Goal: Use online tool/utility: Utilize a website feature to perform a specific function

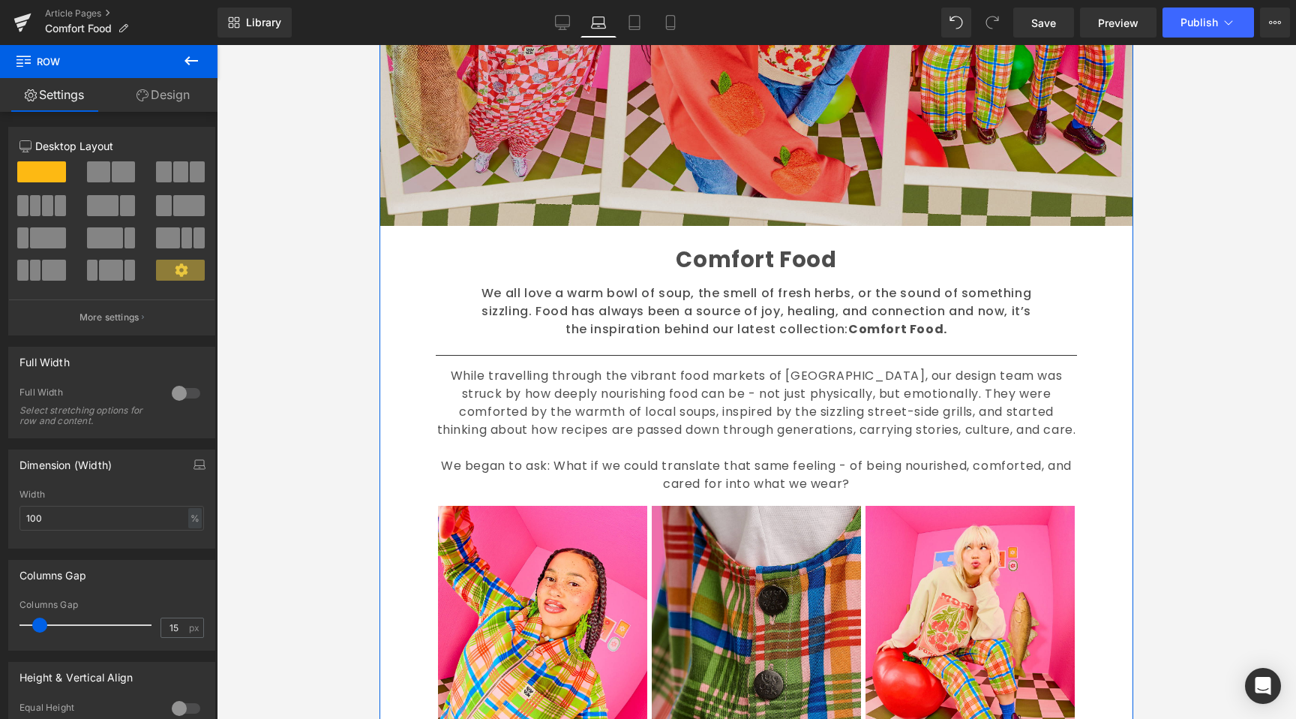
scroll to position [328, 0]
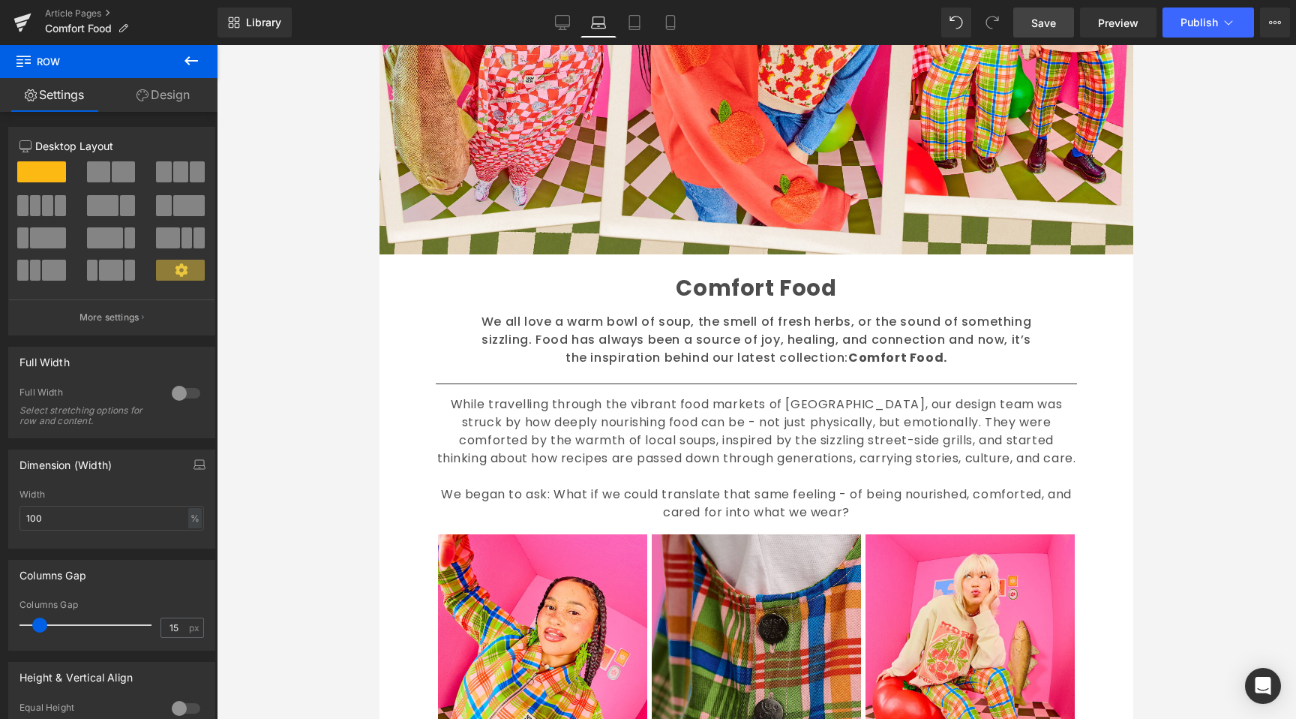
click at [1052, 19] on span "Save" at bounding box center [1043, 23] width 25 height 16
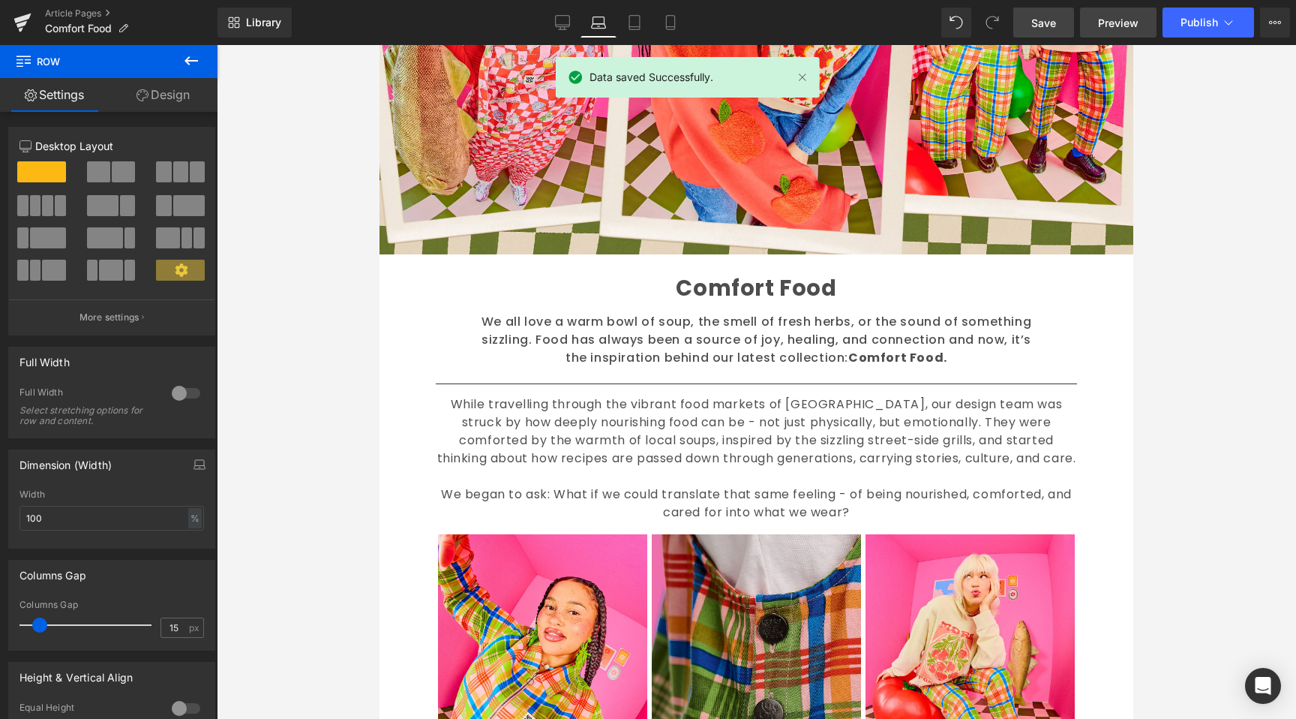
click at [1139, 30] on link "Preview" at bounding box center [1118, 23] width 77 height 30
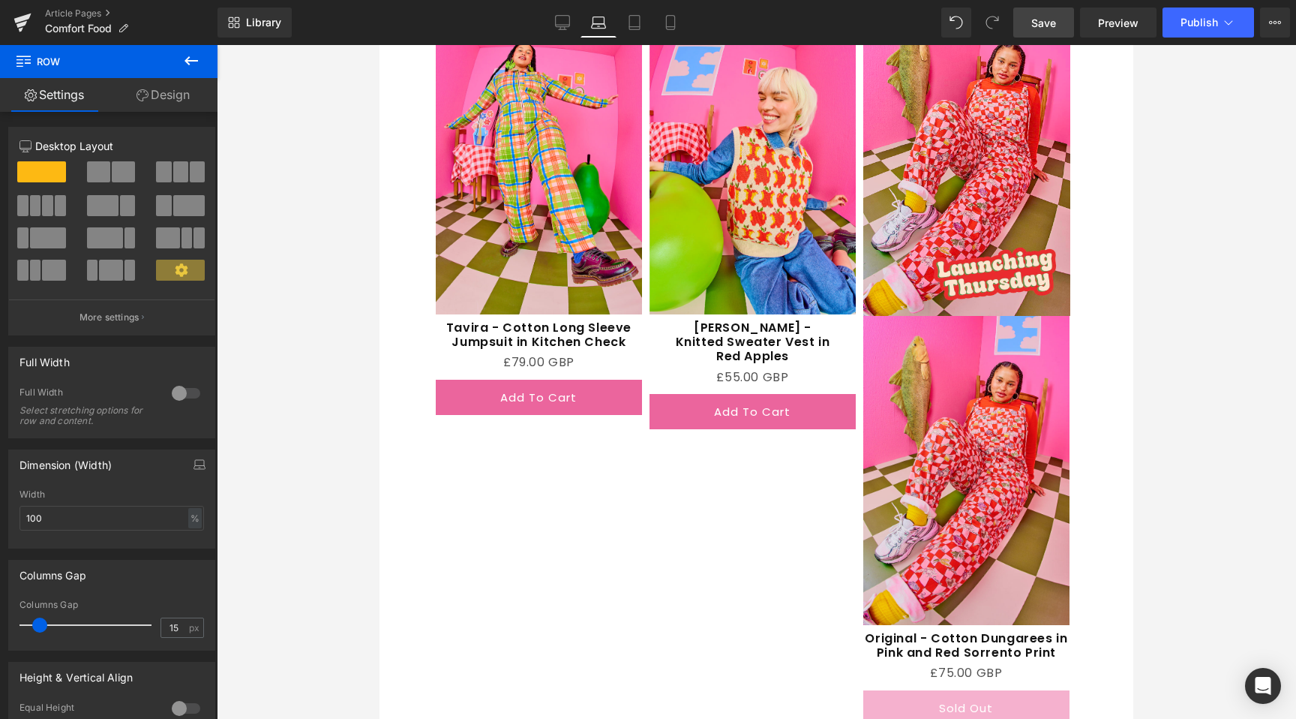
scroll to position [1898, 0]
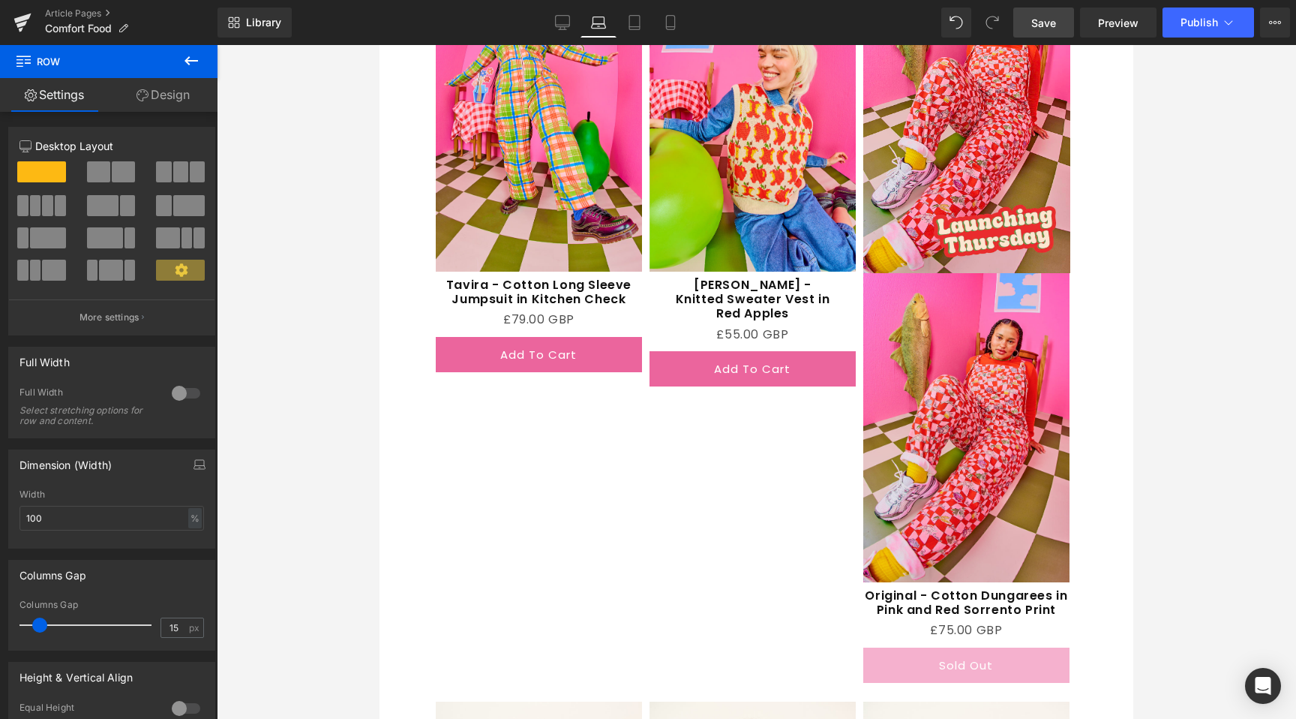
click at [749, 293] on span "(P) Title" at bounding box center [752, 302] width 38 height 18
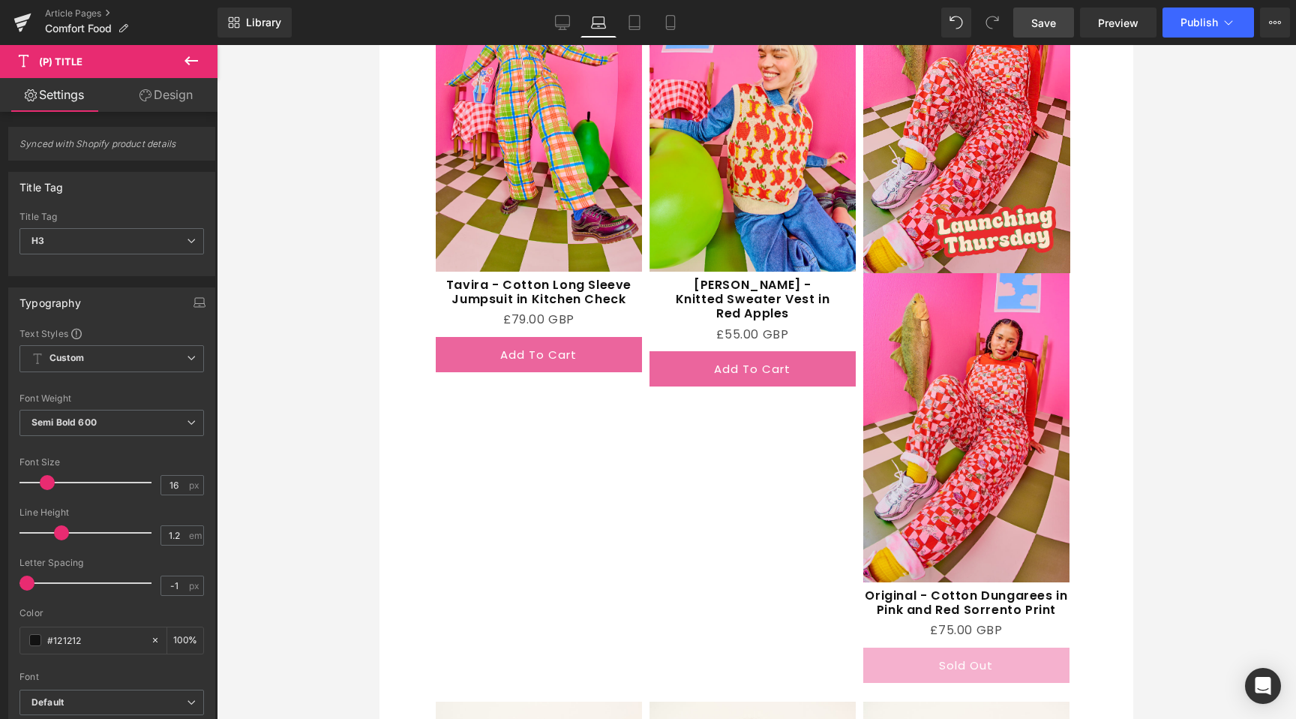
click at [159, 104] on link "Design" at bounding box center [166, 95] width 109 height 34
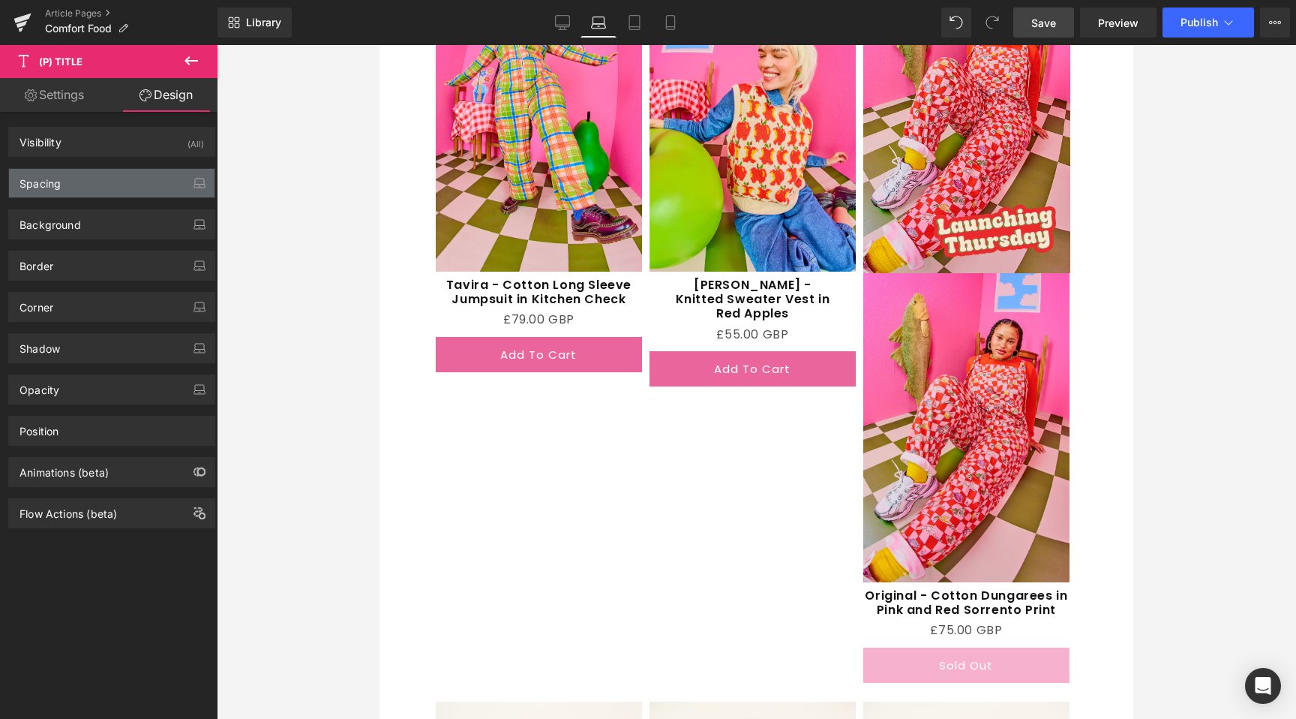
type input "8"
type input "0"
type input "2"
type input "0"
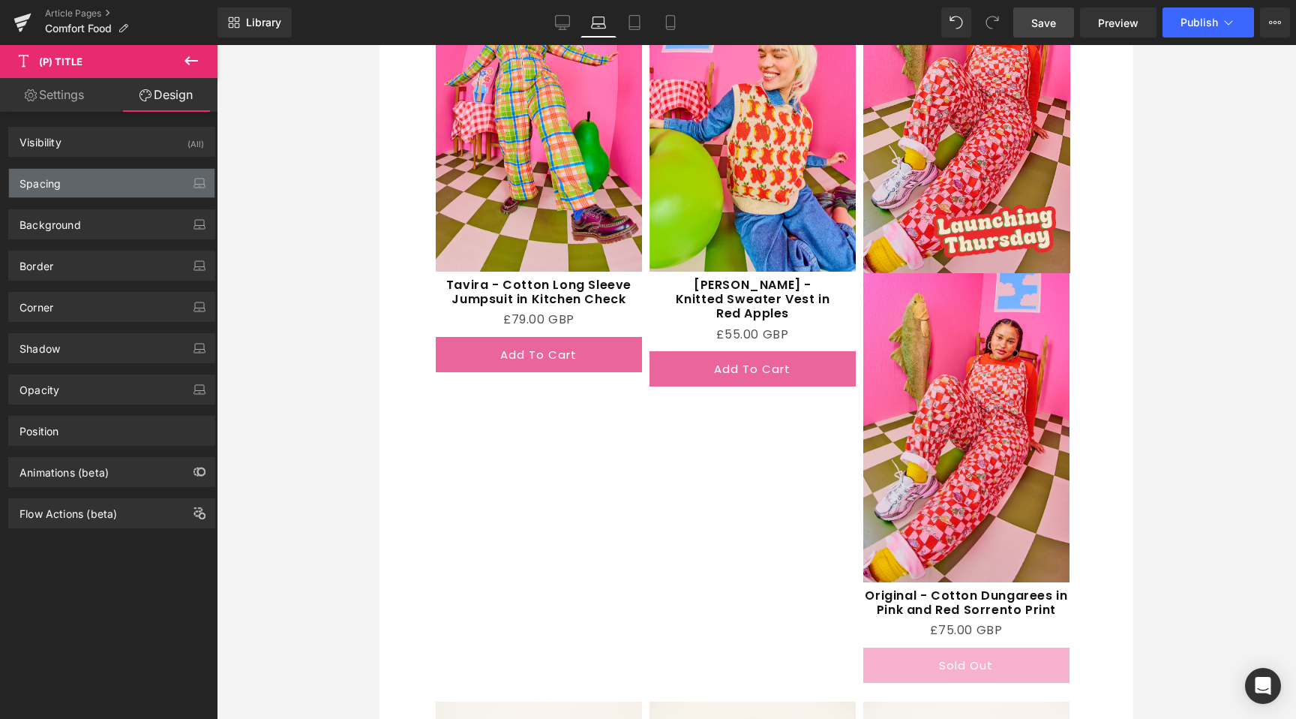
type input "25"
type input "0"
click at [59, 184] on div "Spacing" at bounding box center [40, 179] width 41 height 21
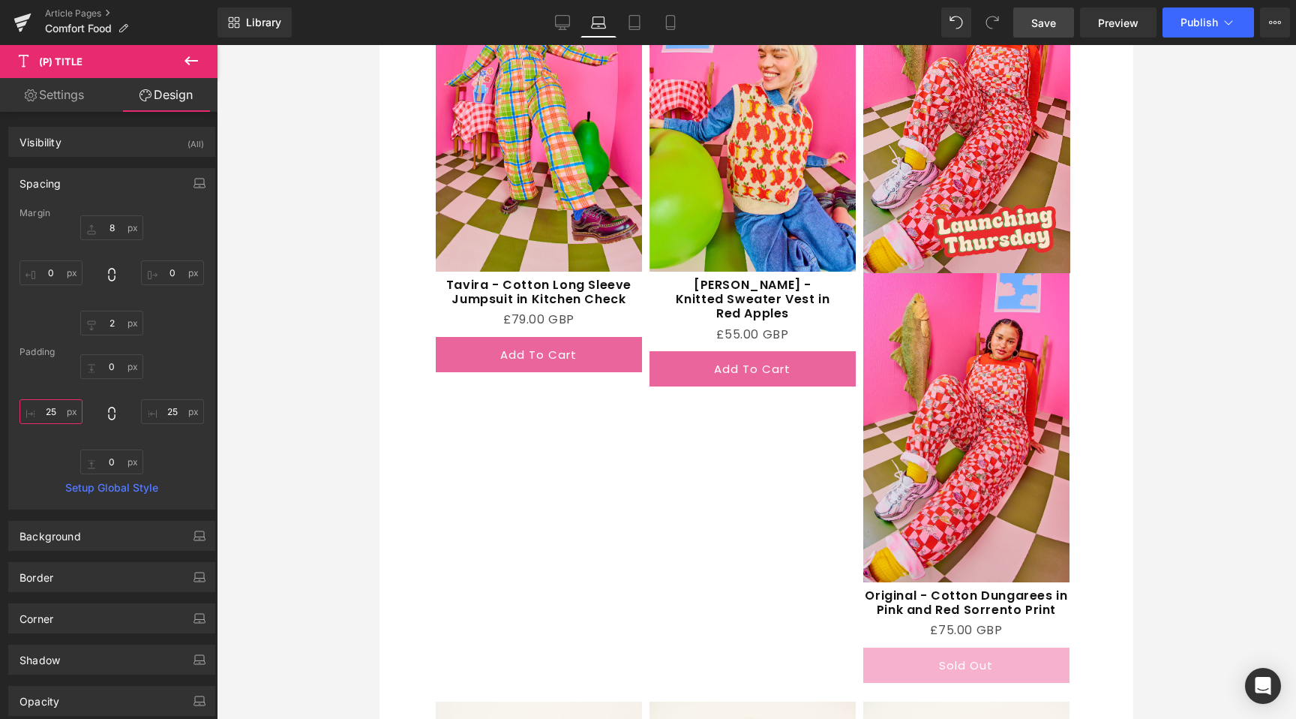
click at [48, 415] on input "25" at bounding box center [51, 411] width 63 height 25
type input "30"
click at [173, 408] on input "25" at bounding box center [172, 411] width 63 height 25
type input "30"
drag, startPoint x: 564, startPoint y: 26, endPoint x: 561, endPoint y: 38, distance: 12.4
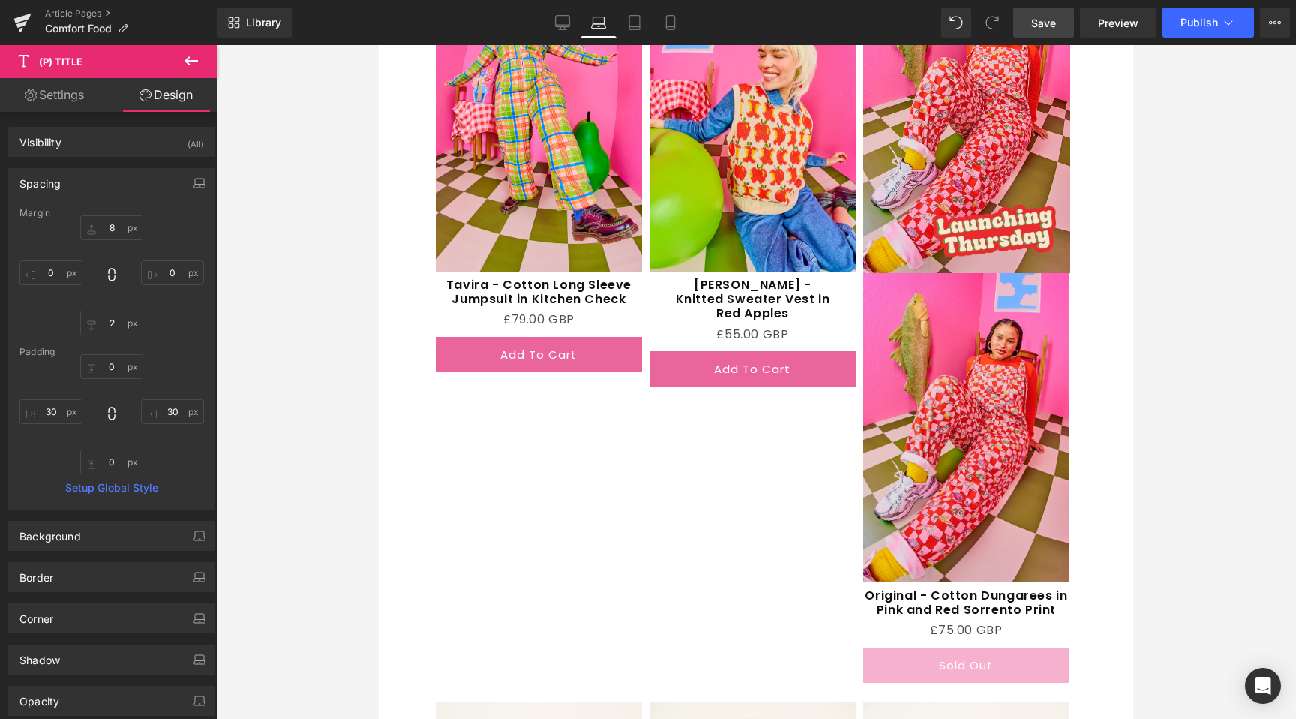
click at [565, 26] on icon at bounding box center [562, 22] width 15 height 15
type input "8"
type input "0"
type input "2"
type input "0"
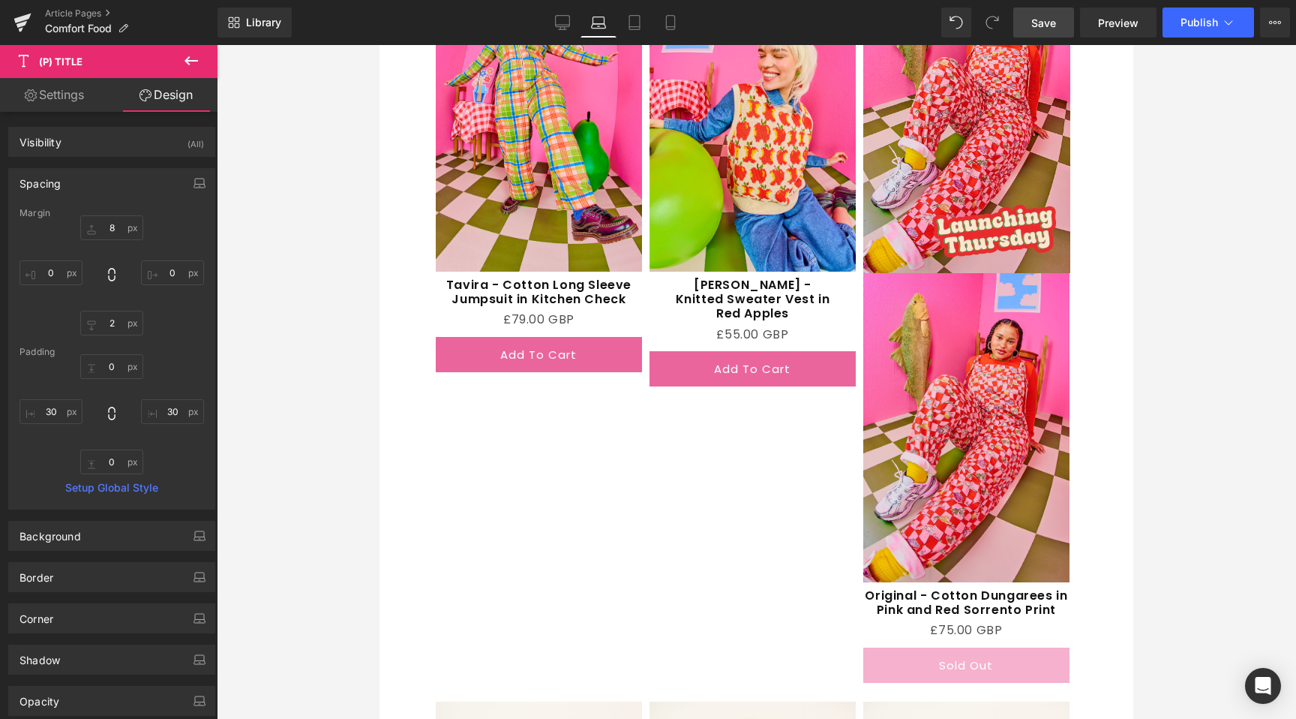
type input "0"
type input "12"
type input "0"
type input "12"
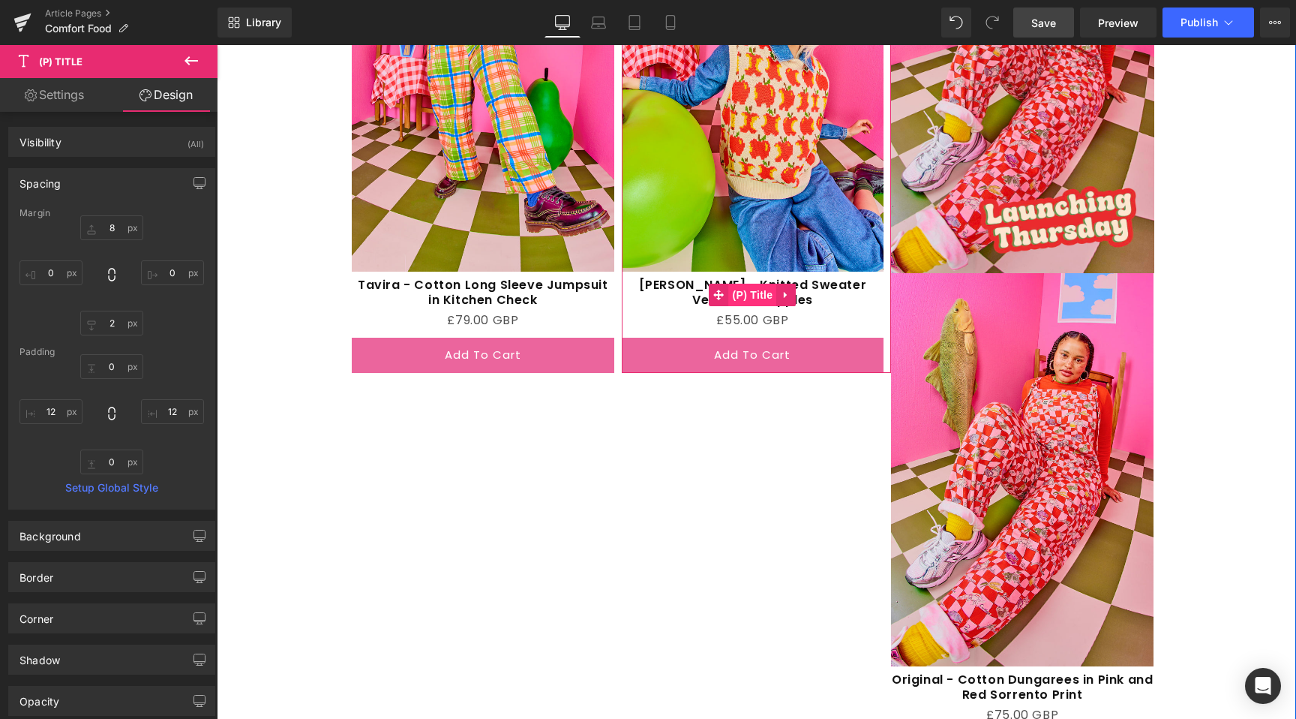
click at [738, 289] on span "(P) Title" at bounding box center [753, 295] width 48 height 23
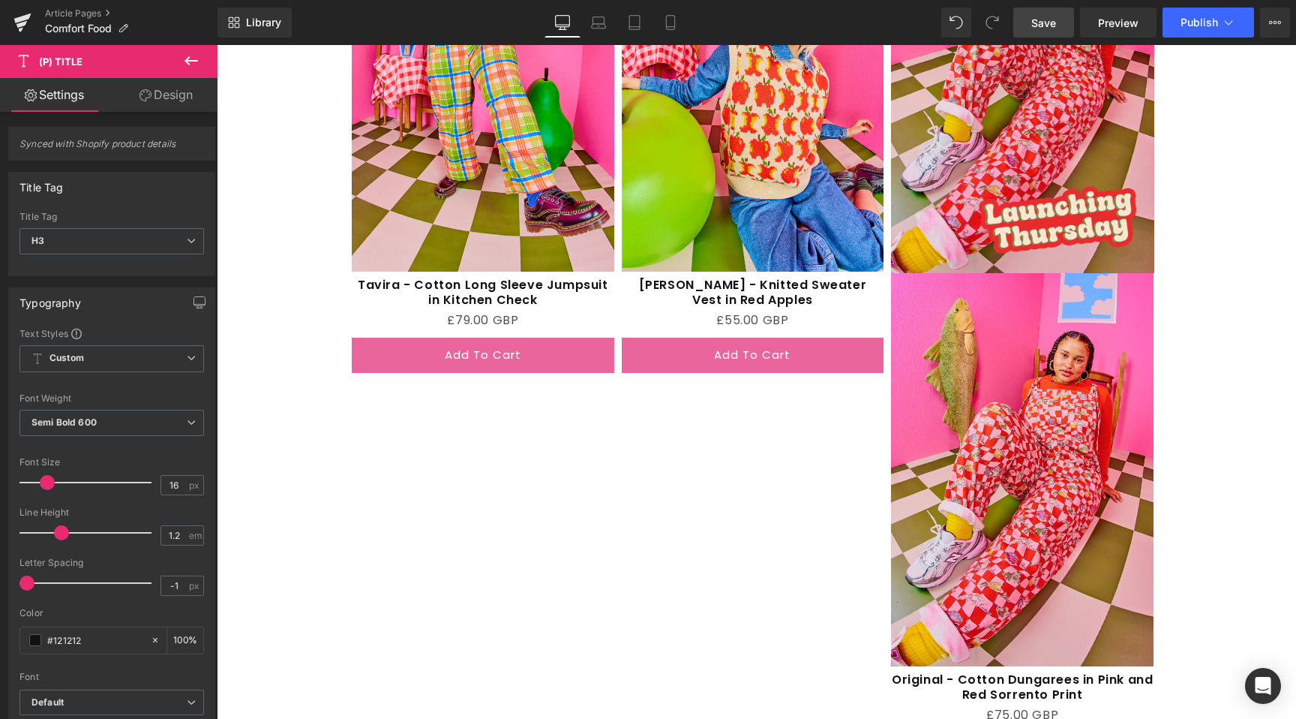
click at [168, 87] on link "Design" at bounding box center [166, 95] width 109 height 34
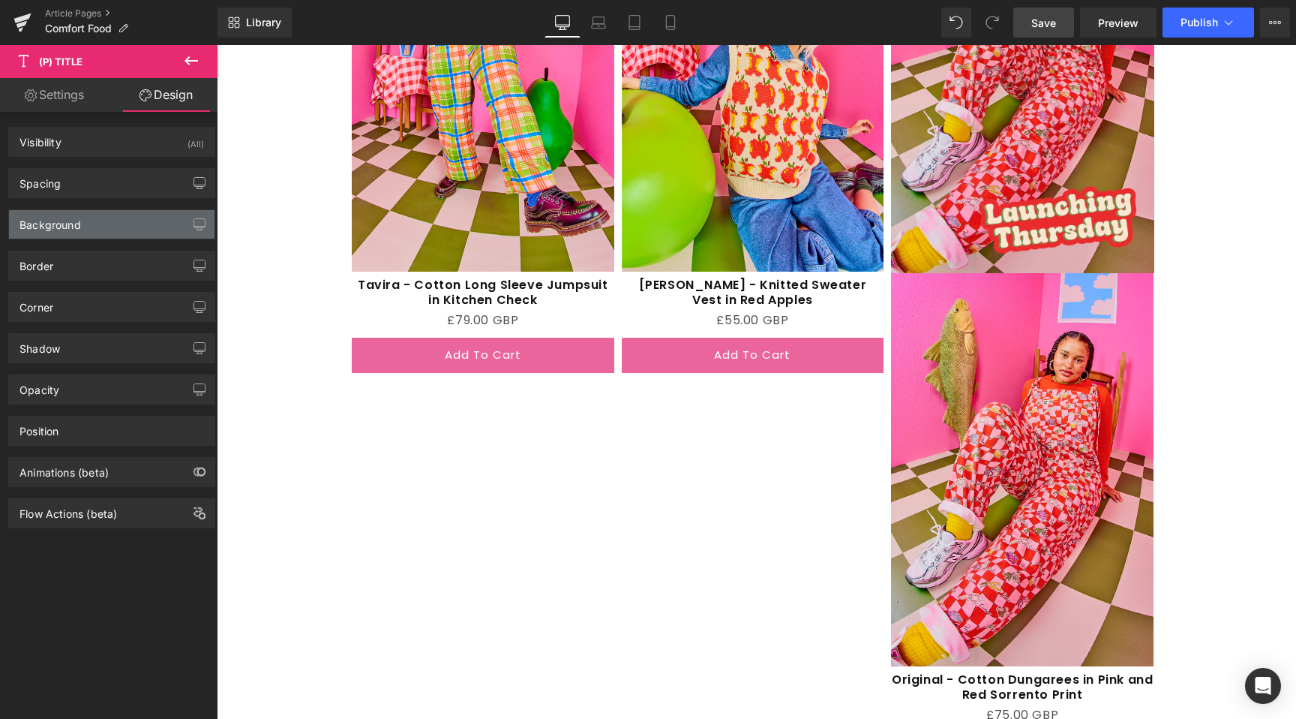
click at [74, 231] on div "Background" at bounding box center [112, 224] width 206 height 29
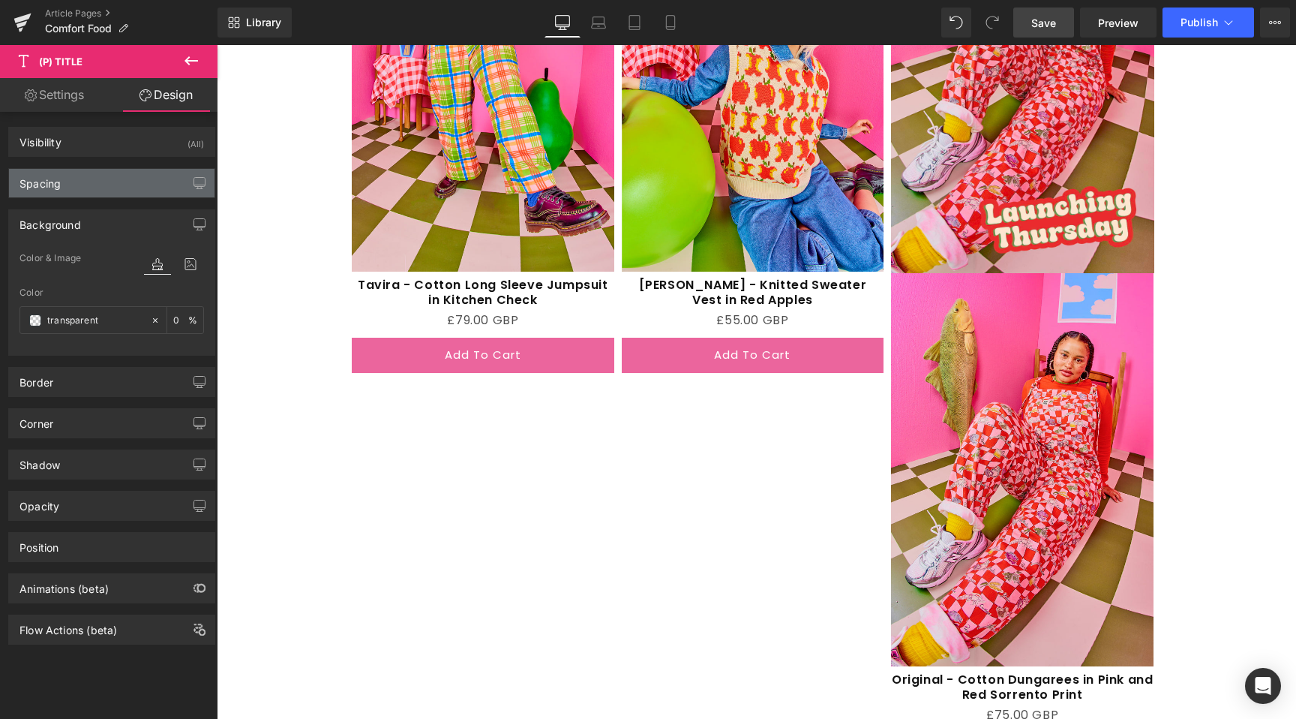
click at [82, 169] on div "Spacing" at bounding box center [112, 183] width 206 height 29
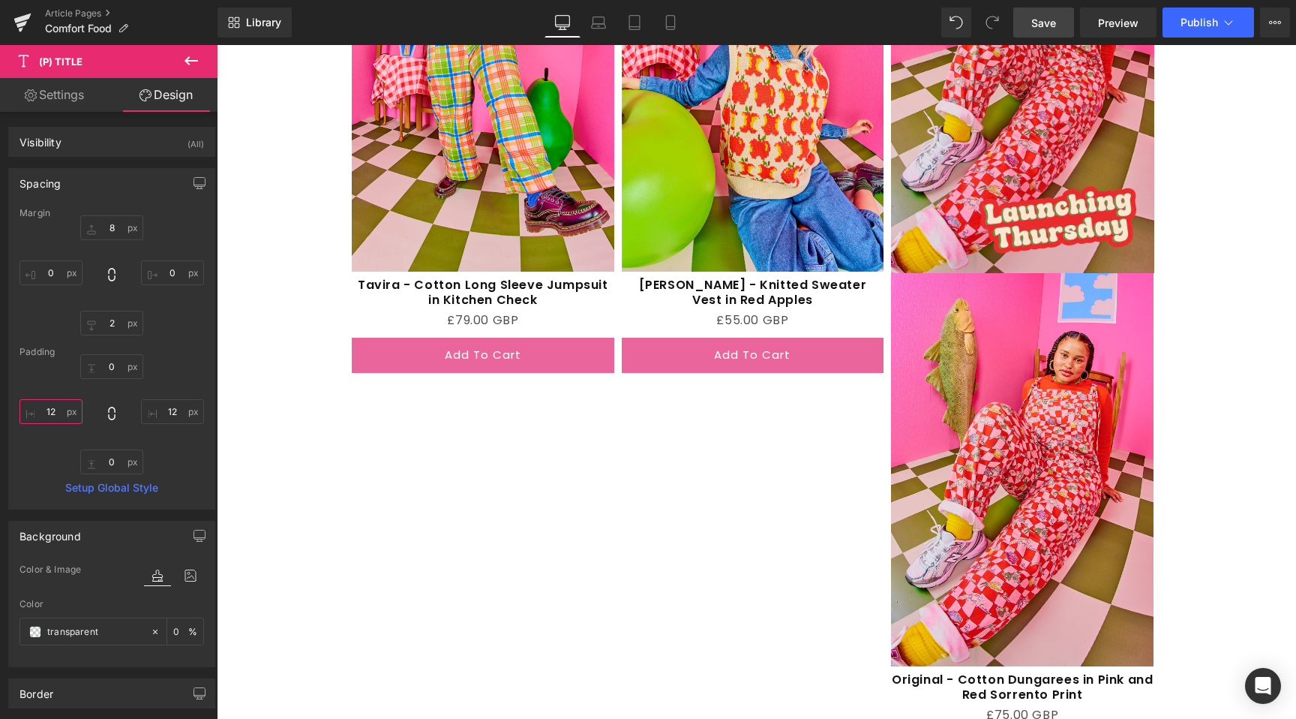
click at [62, 414] on input "12" at bounding box center [51, 411] width 63 height 25
type input "18"
click at [183, 415] on input "12" at bounding box center [172, 411] width 63 height 25
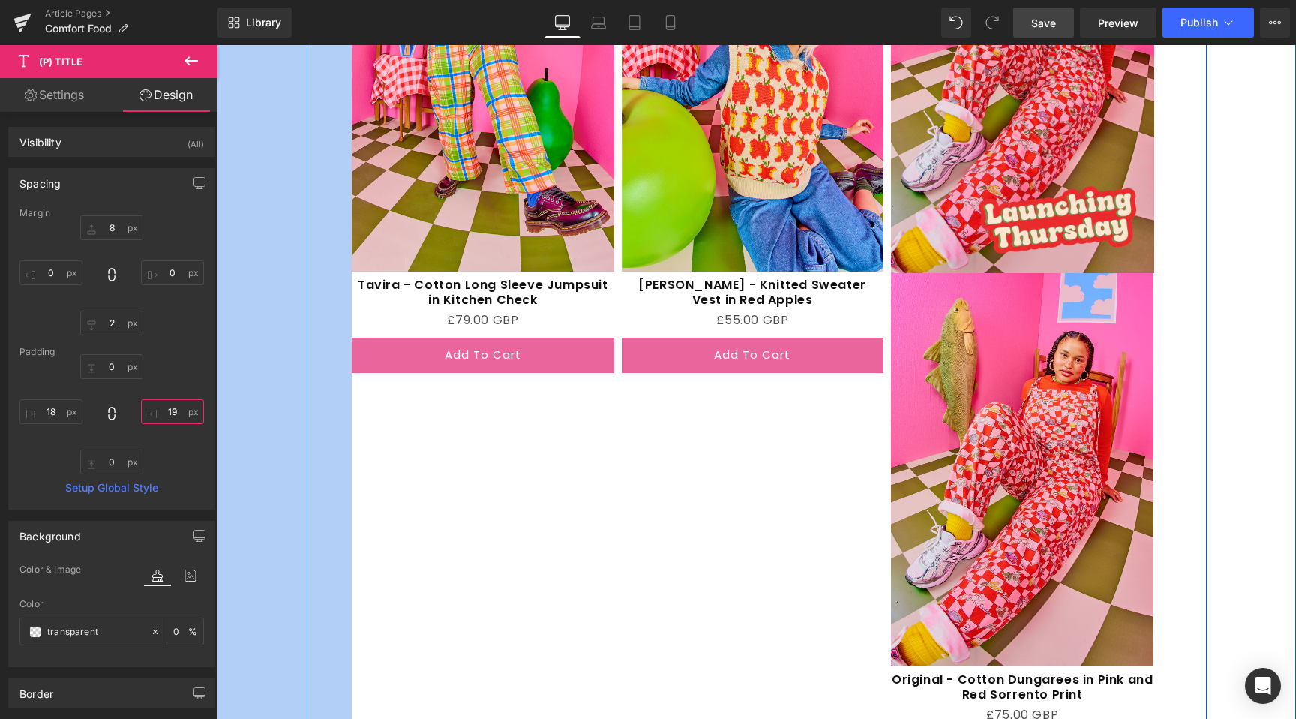
type input "20"
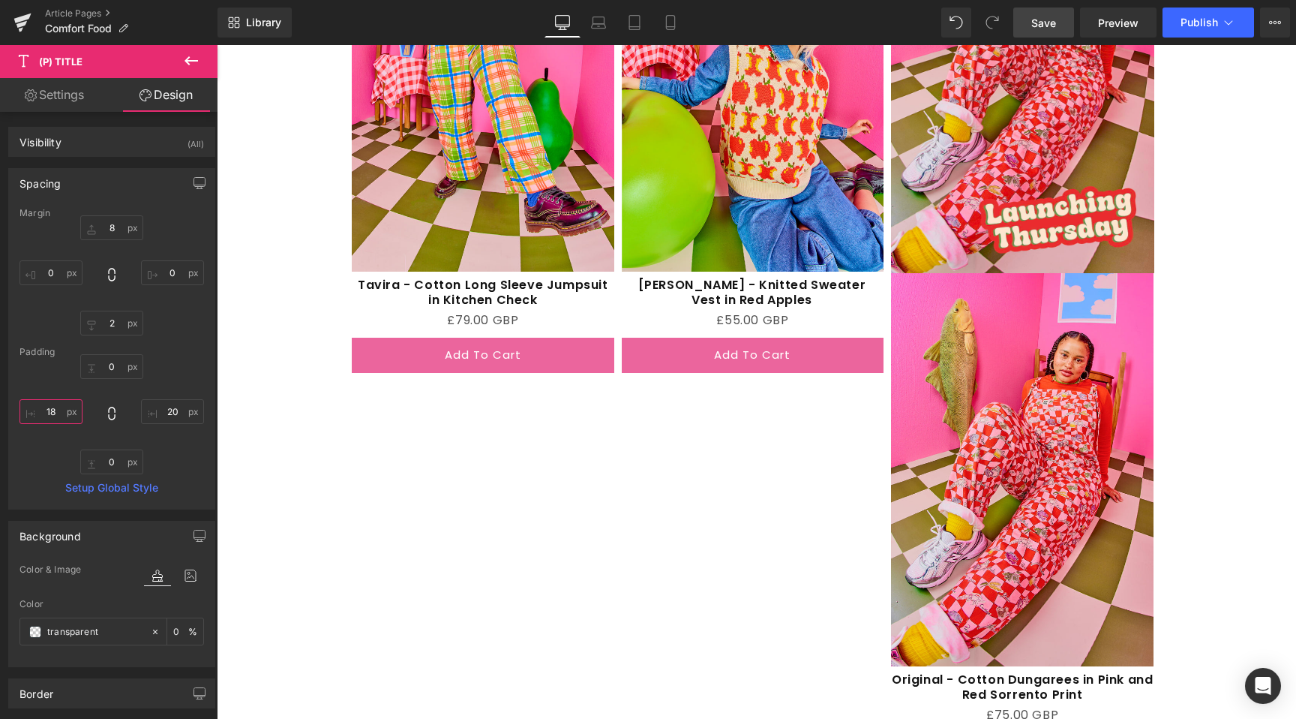
click at [68, 415] on input "18" at bounding box center [51, 411] width 63 height 25
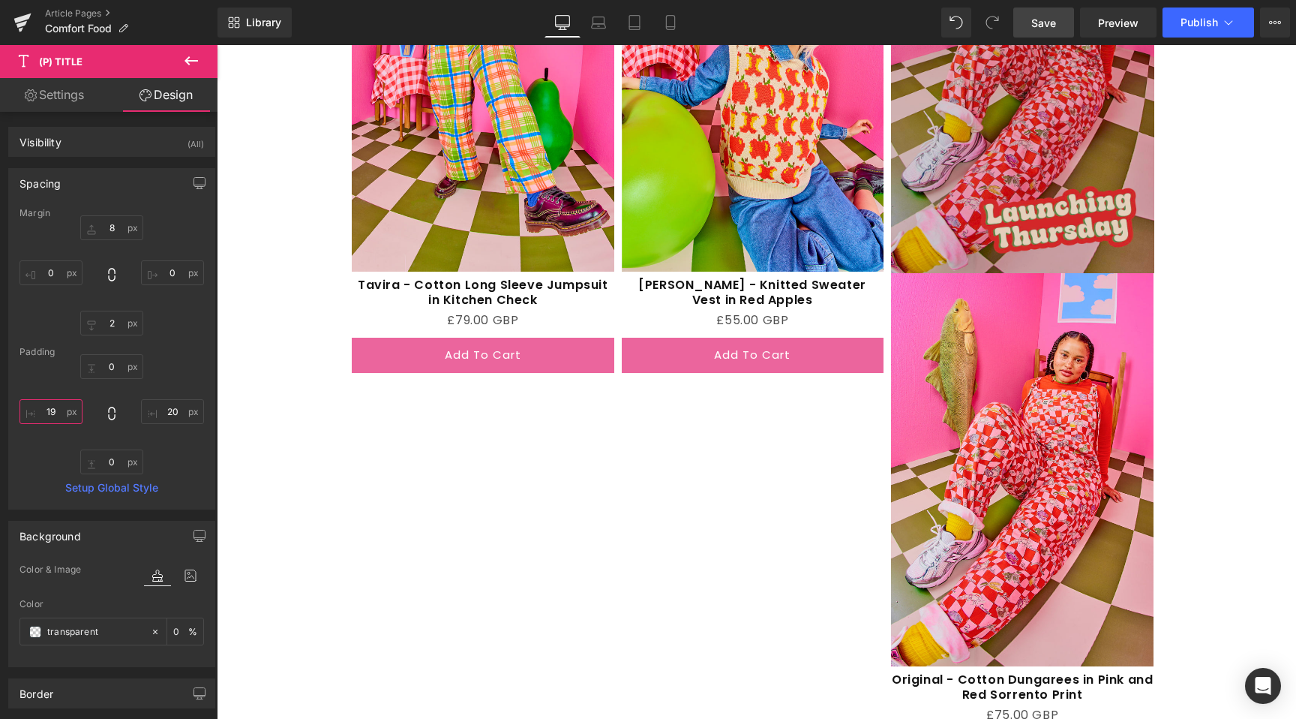
type input "20"
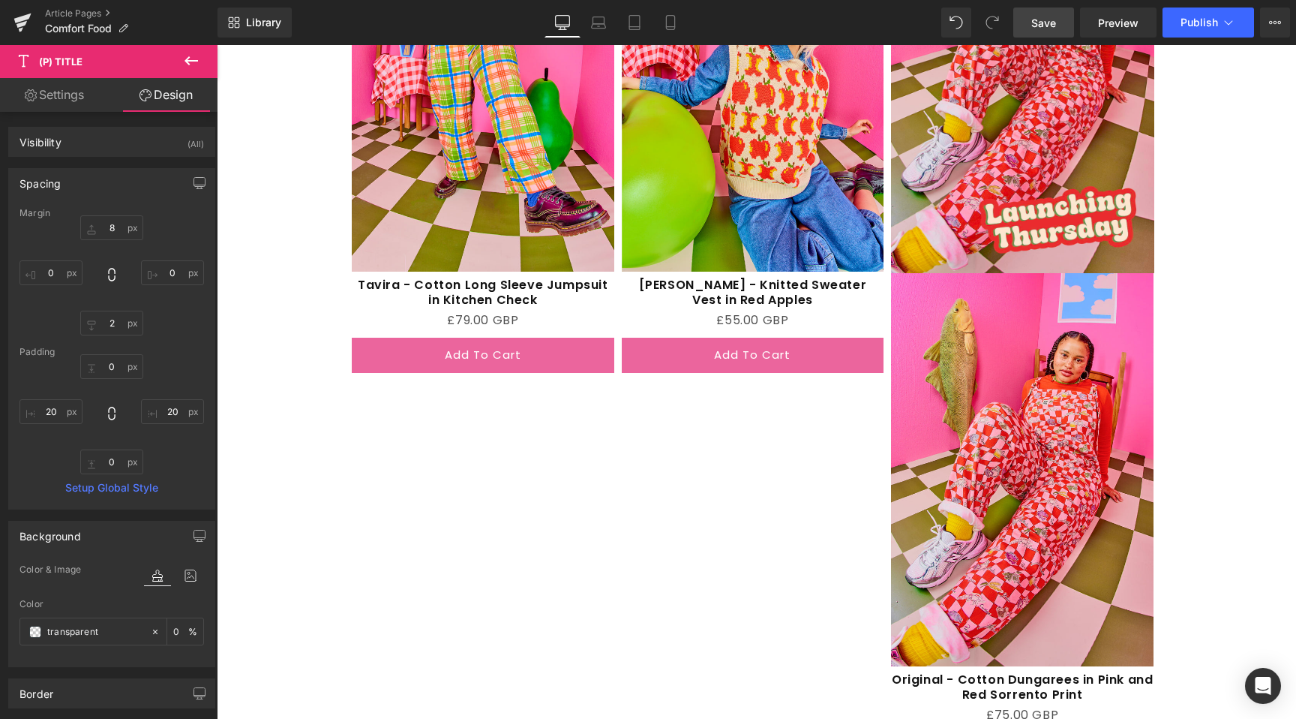
click at [1040, 23] on span "Save" at bounding box center [1043, 23] width 25 height 16
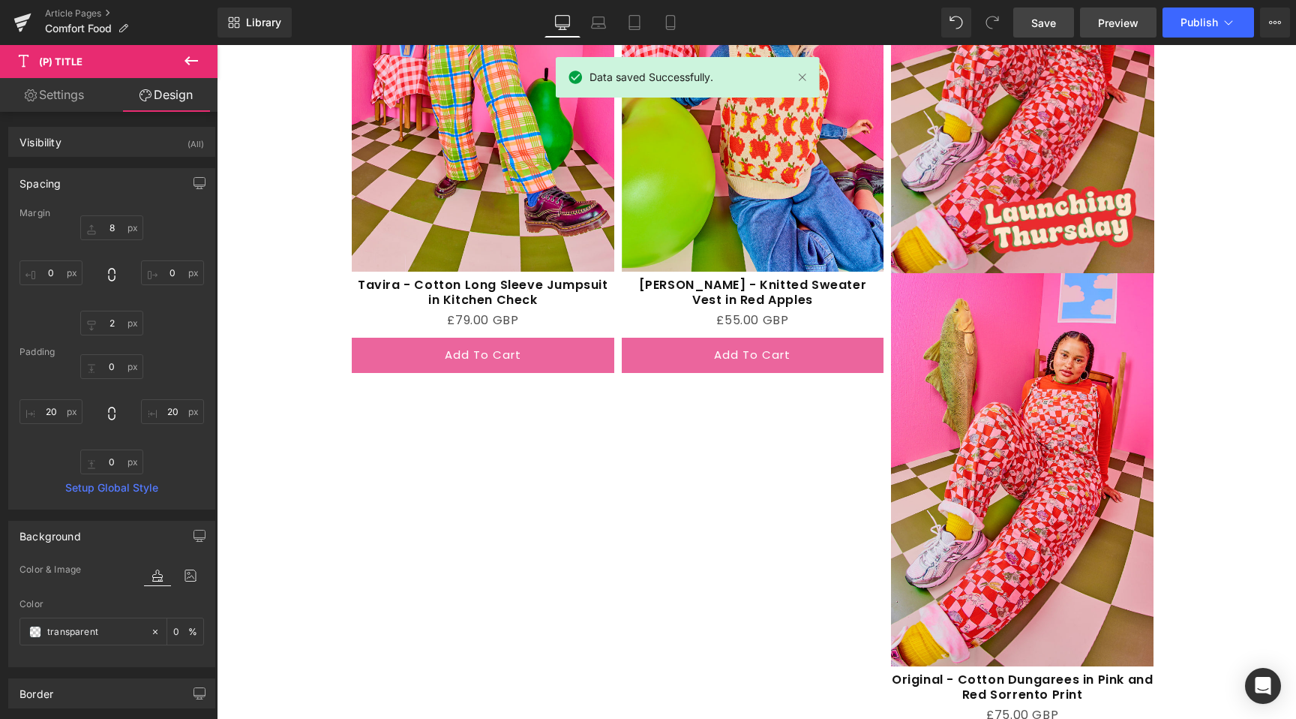
click at [1097, 23] on link "Preview" at bounding box center [1118, 23] width 77 height 30
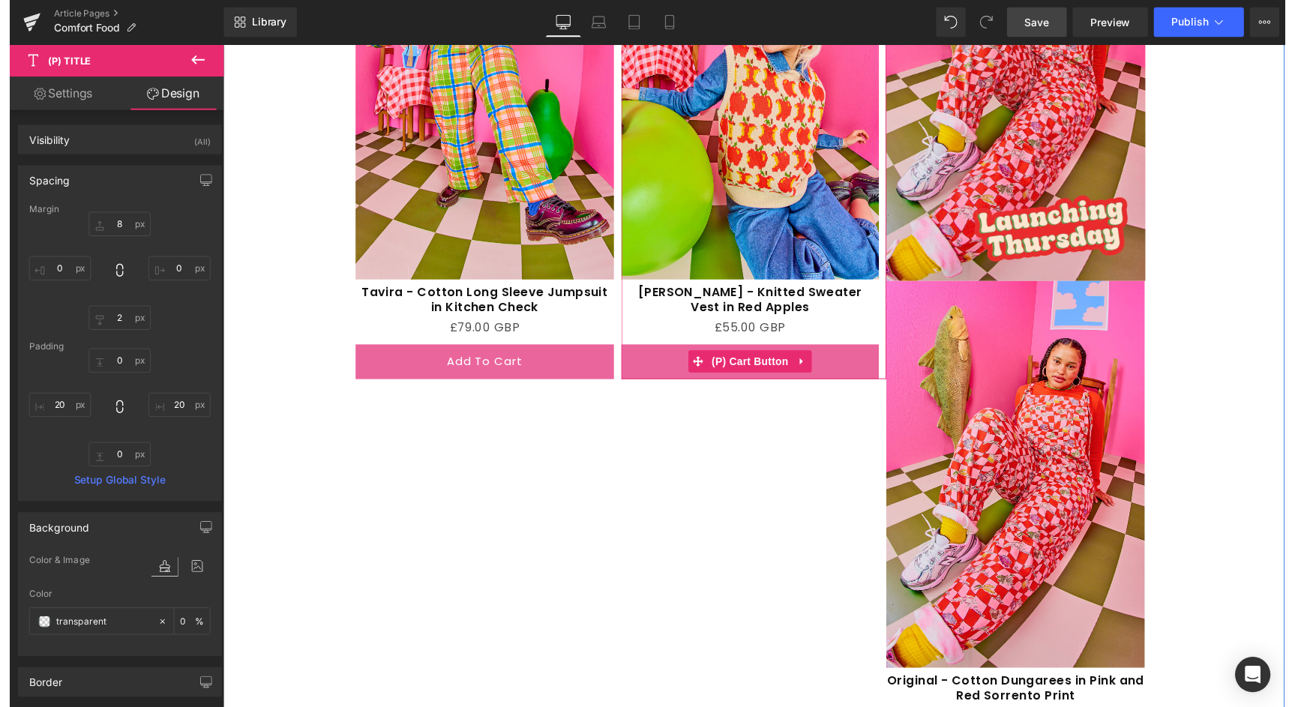
scroll to position [2295, 0]
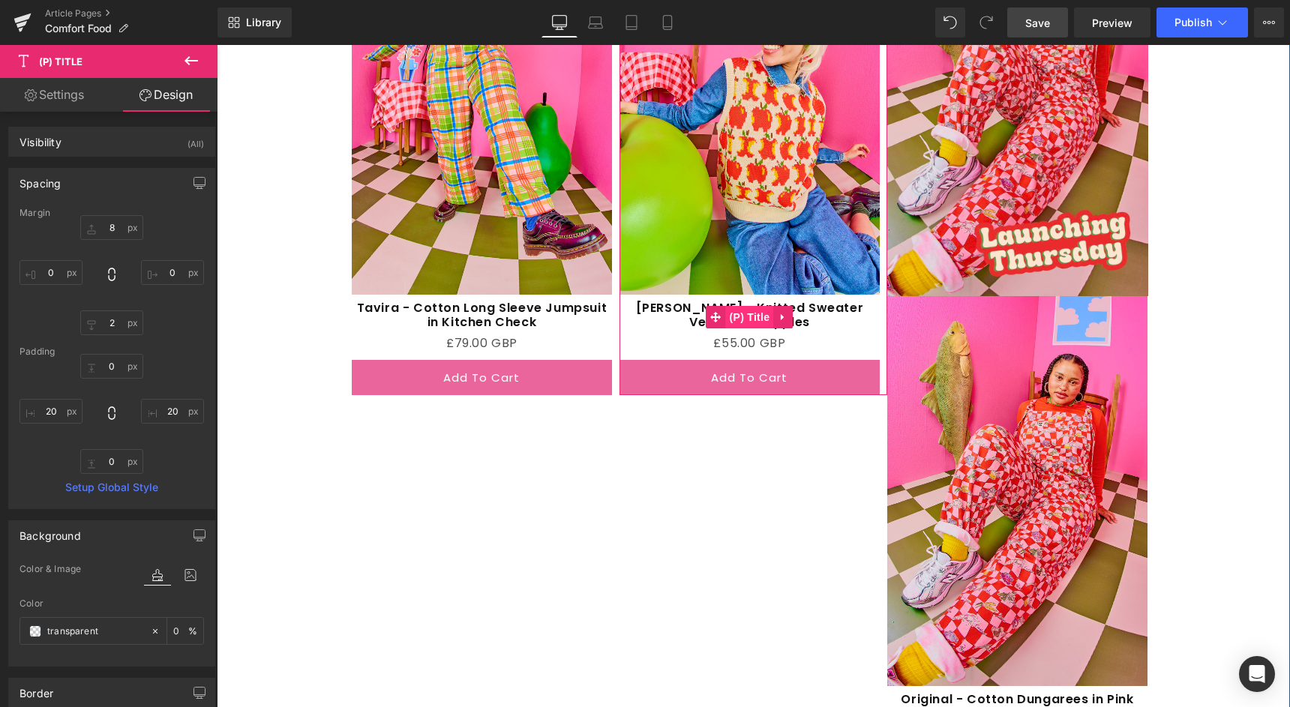
click at [749, 308] on span "(P) Title" at bounding box center [750, 317] width 48 height 23
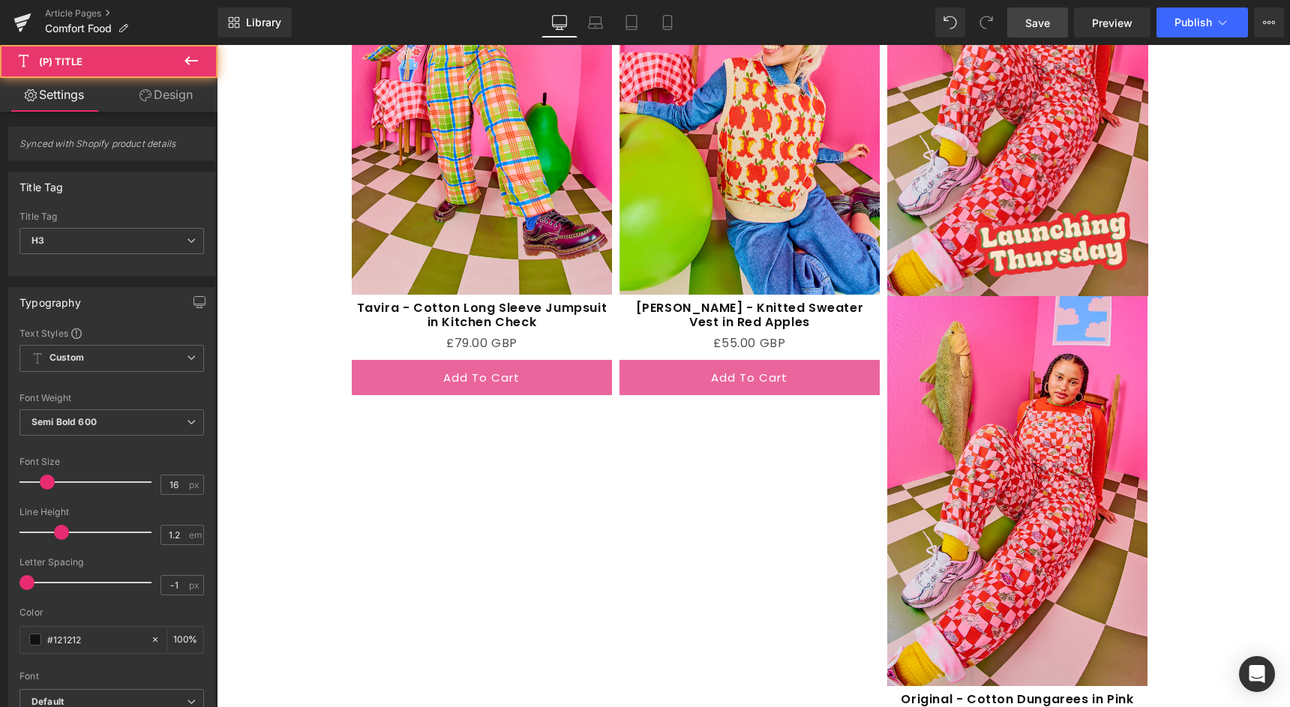
click at [191, 104] on link "Design" at bounding box center [166, 95] width 109 height 34
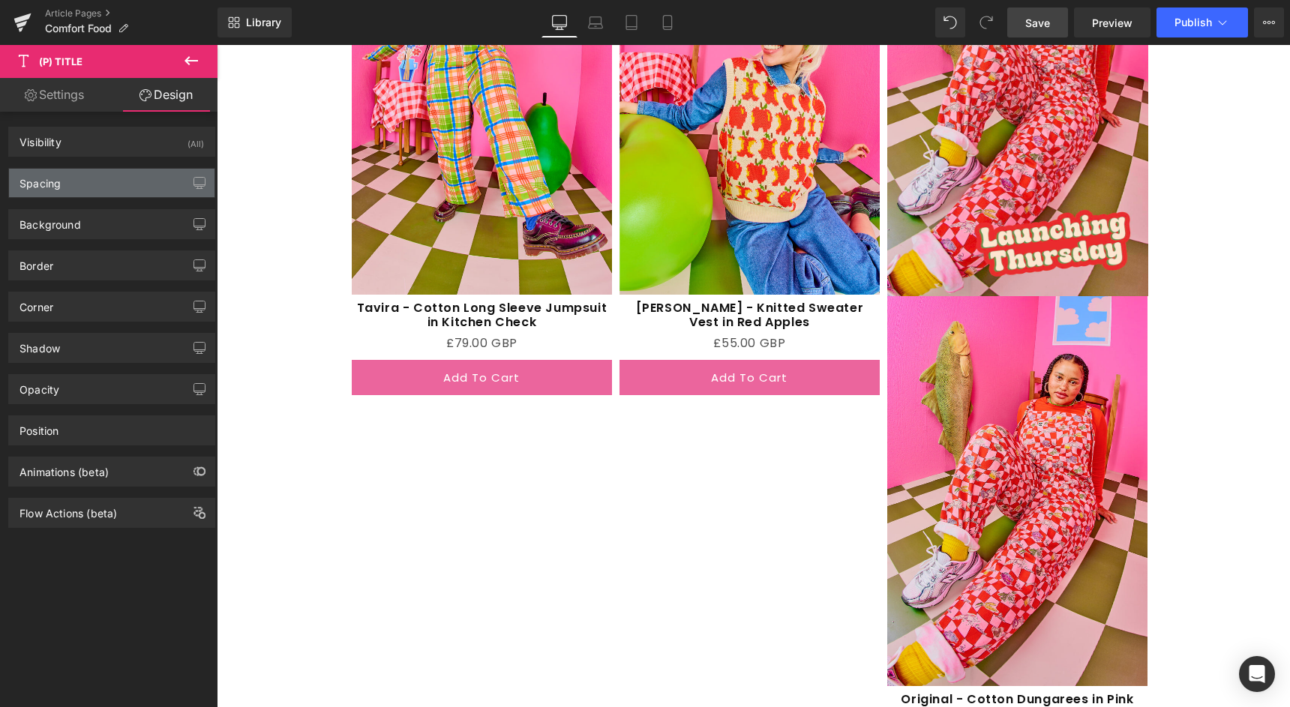
click at [131, 173] on div "Spacing" at bounding box center [112, 183] width 206 height 29
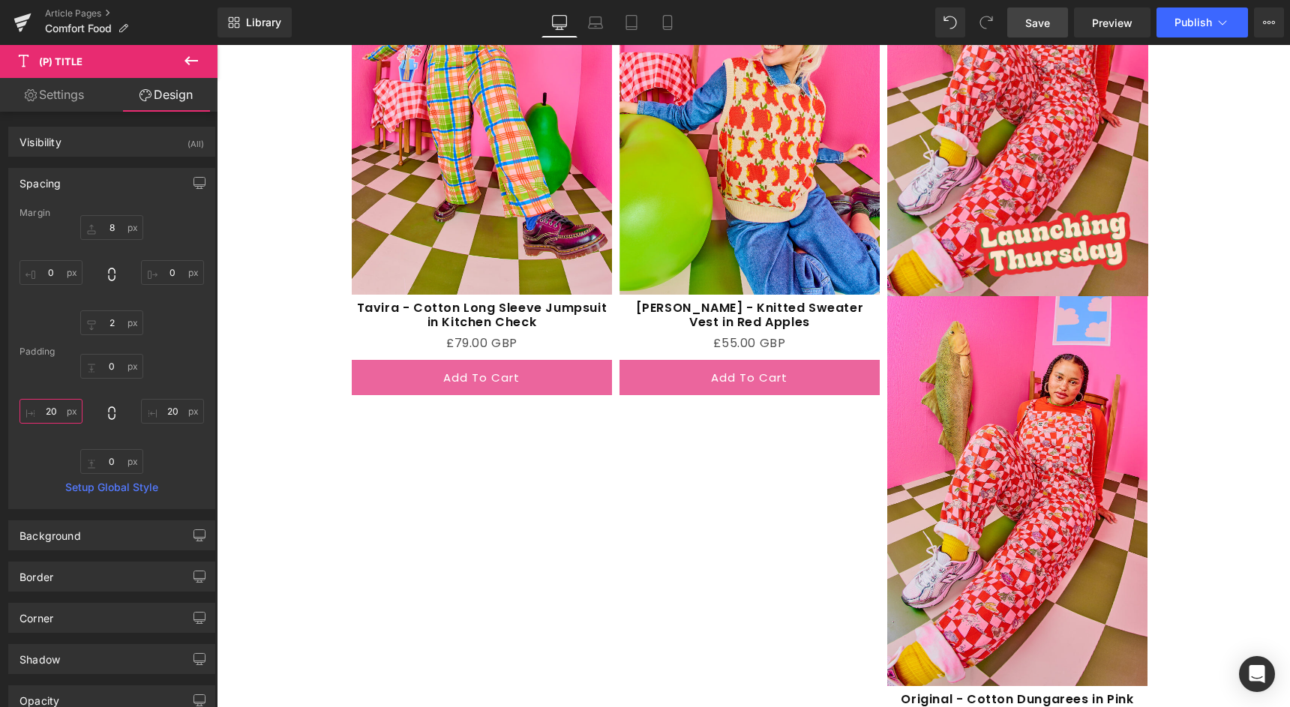
click at [50, 412] on input "20" at bounding box center [51, 411] width 63 height 25
type input "30"
click at [164, 416] on input "20" at bounding box center [172, 411] width 63 height 25
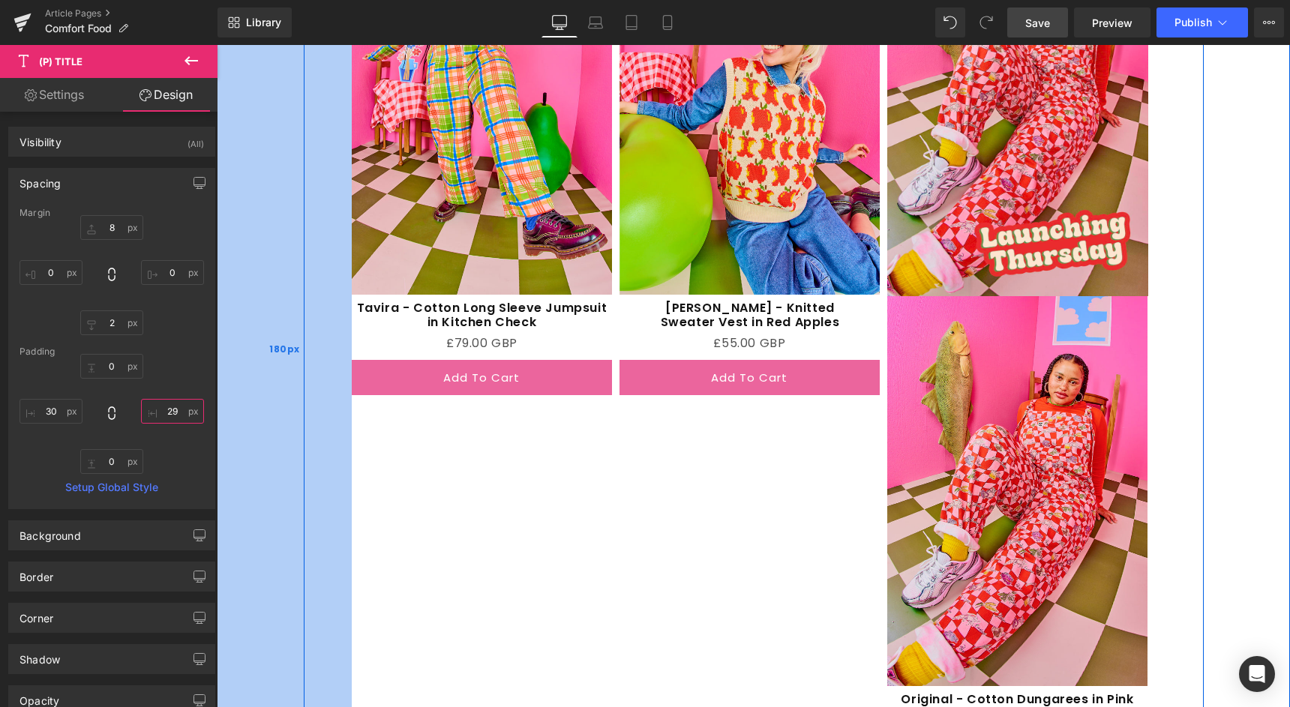
type input "30"
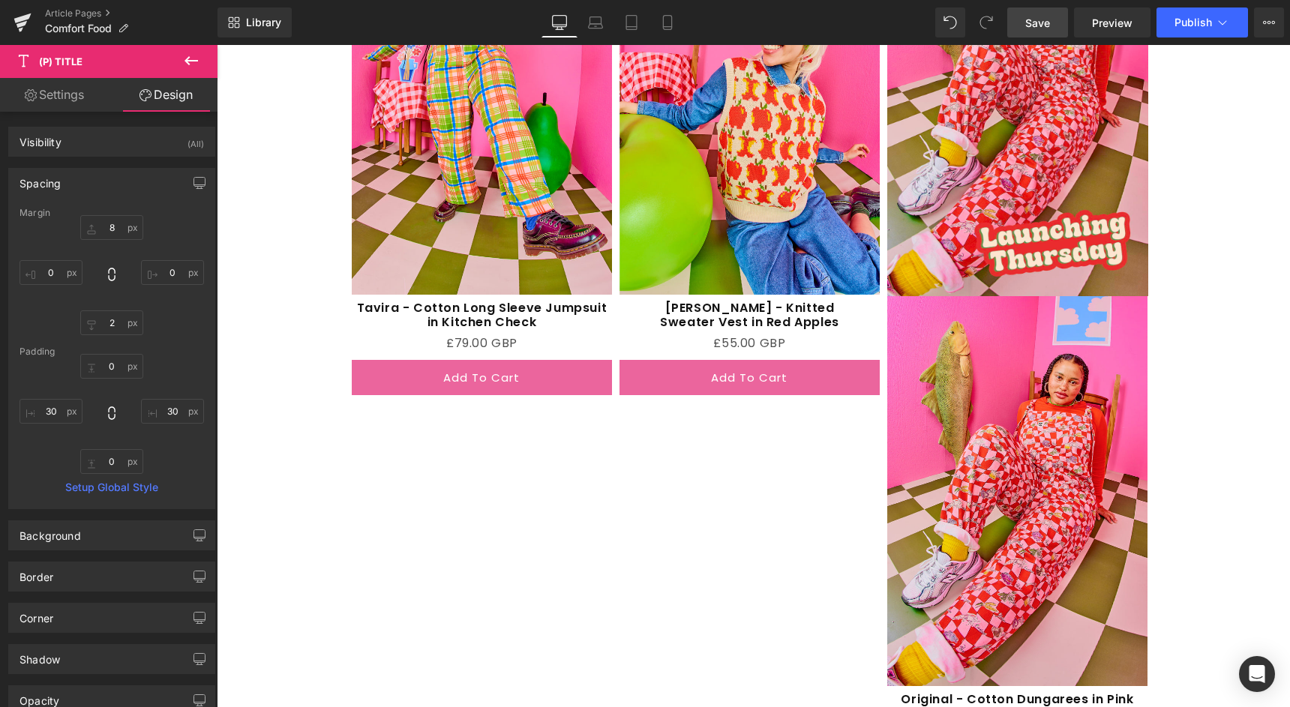
click at [1034, 20] on span "Save" at bounding box center [1037, 23] width 25 height 16
click at [1098, 26] on span "Preview" at bounding box center [1112, 23] width 41 height 16
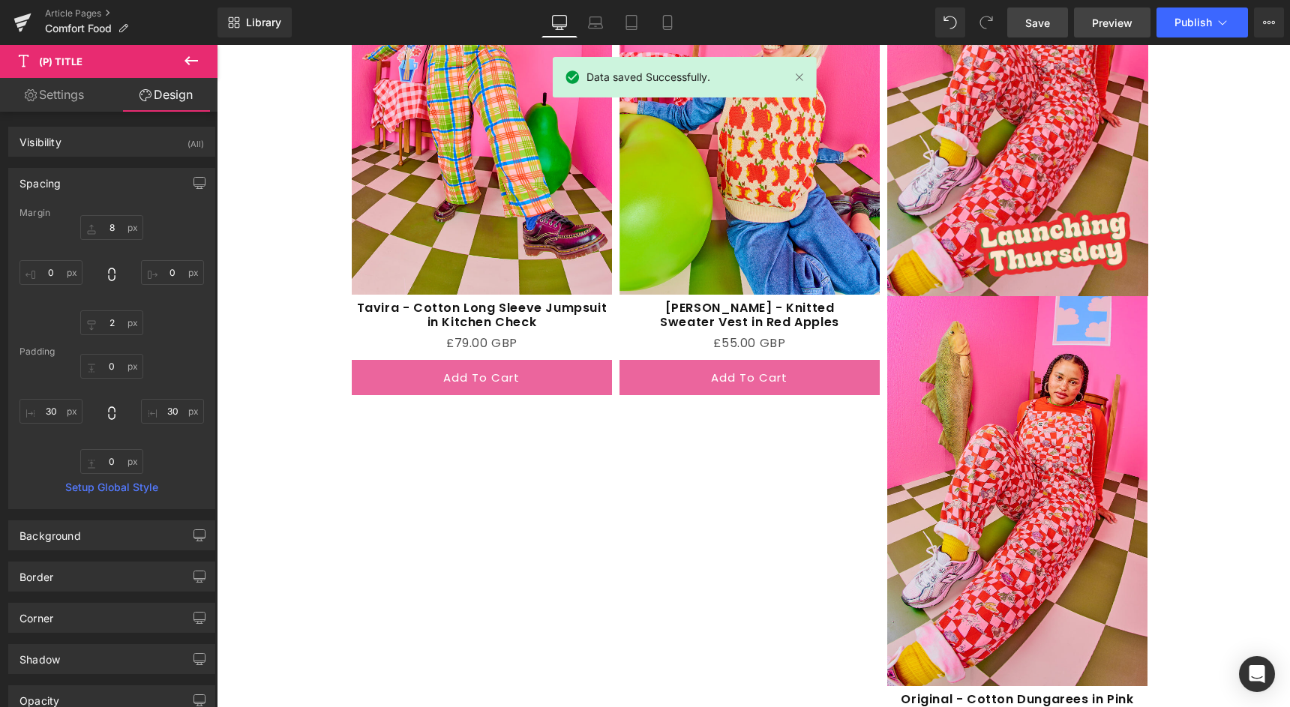
click at [1109, 20] on span "Preview" at bounding box center [1112, 23] width 41 height 16
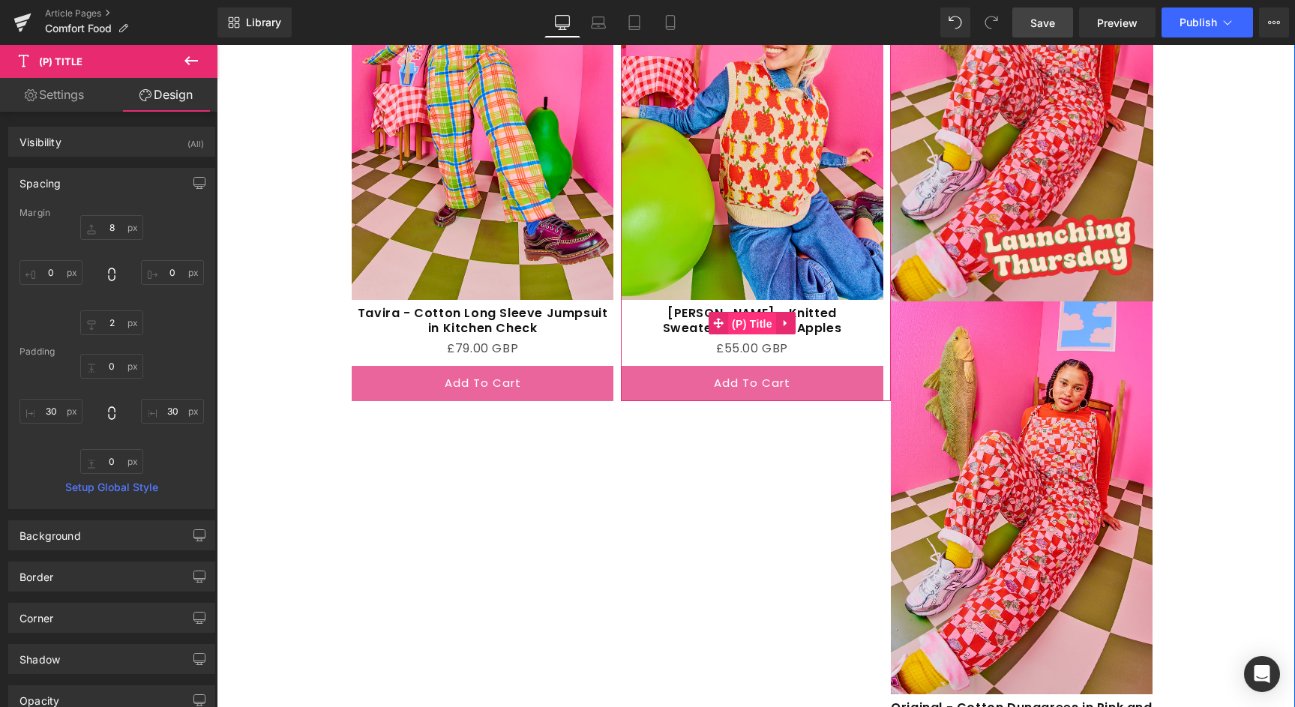
click at [735, 325] on span "(P) Title" at bounding box center [752, 324] width 48 height 23
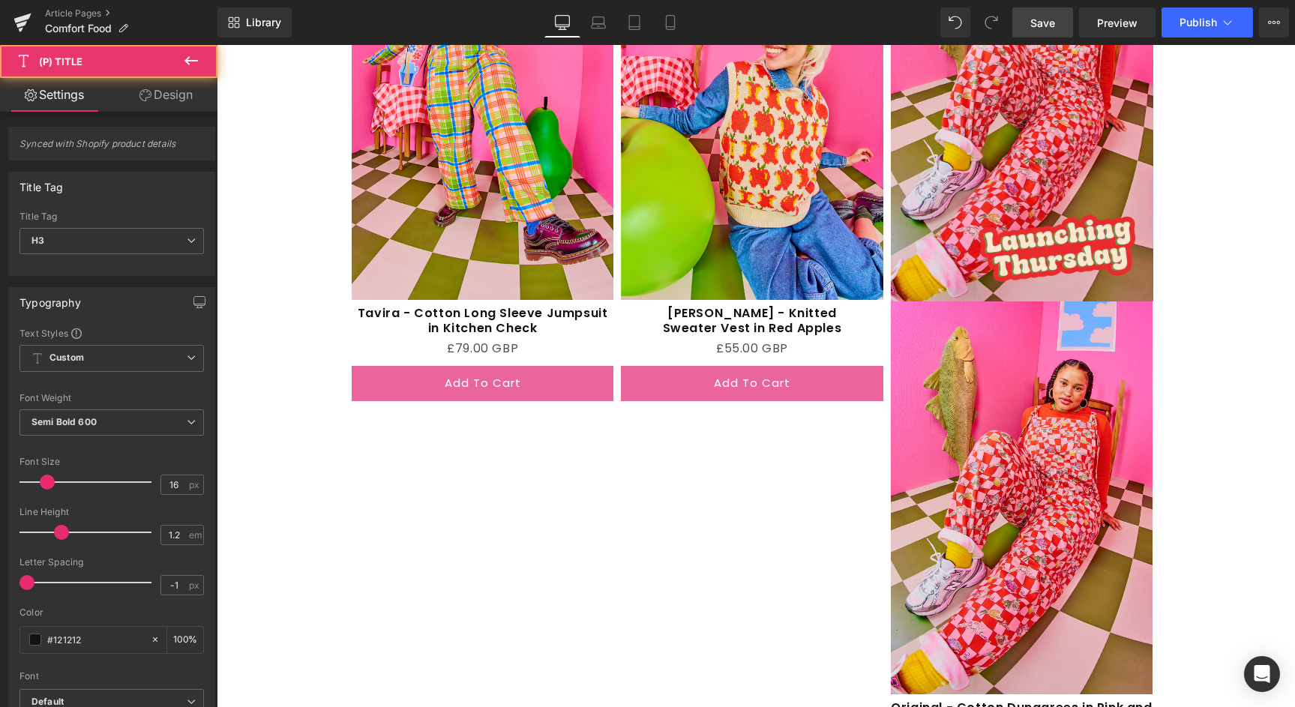
click at [163, 90] on link "Design" at bounding box center [166, 95] width 109 height 34
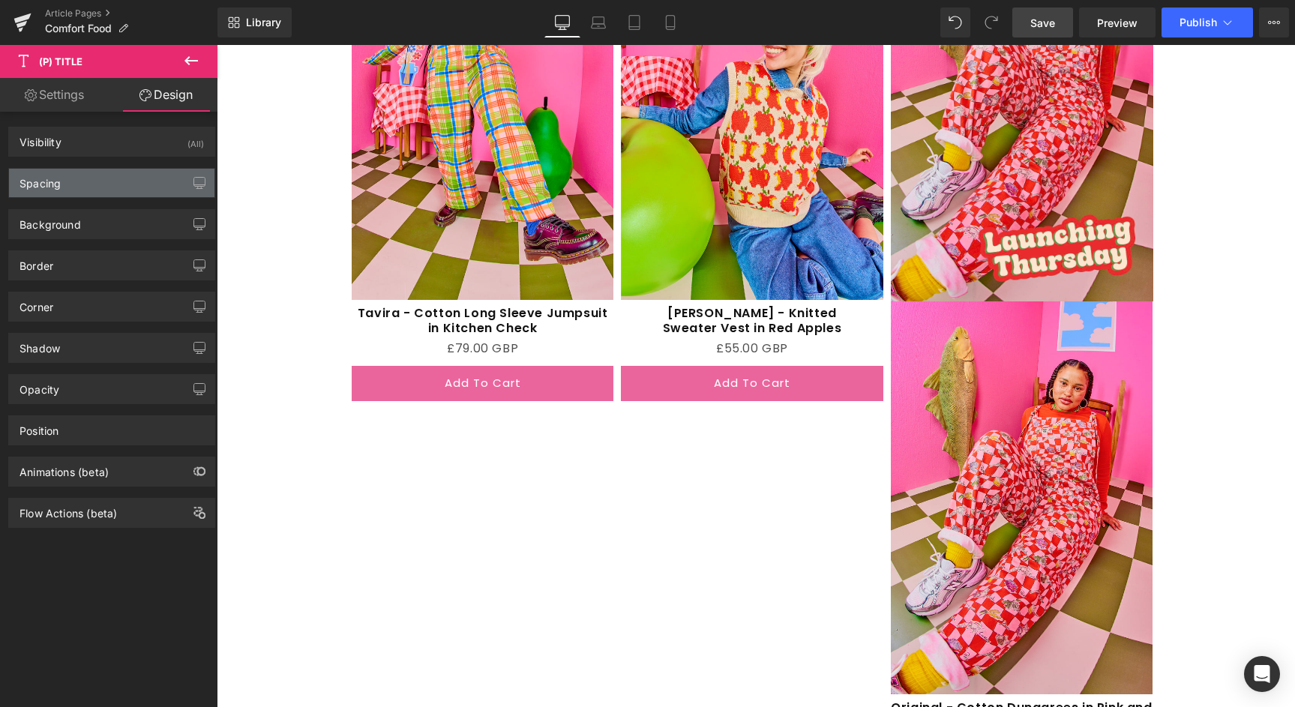
click at [66, 176] on div "Spacing" at bounding box center [112, 183] width 206 height 29
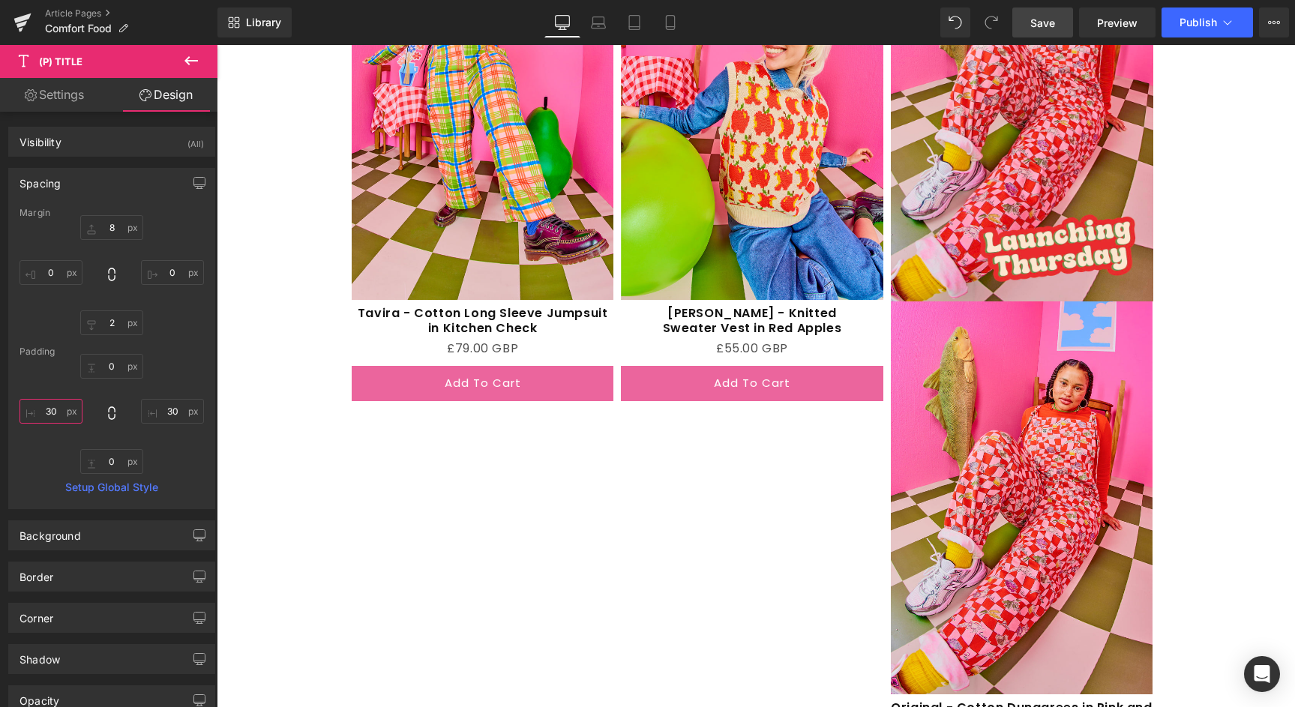
click at [57, 414] on input "30" at bounding box center [51, 411] width 63 height 25
type input "40"
click at [176, 417] on input "30" at bounding box center [172, 411] width 63 height 25
type input "40"
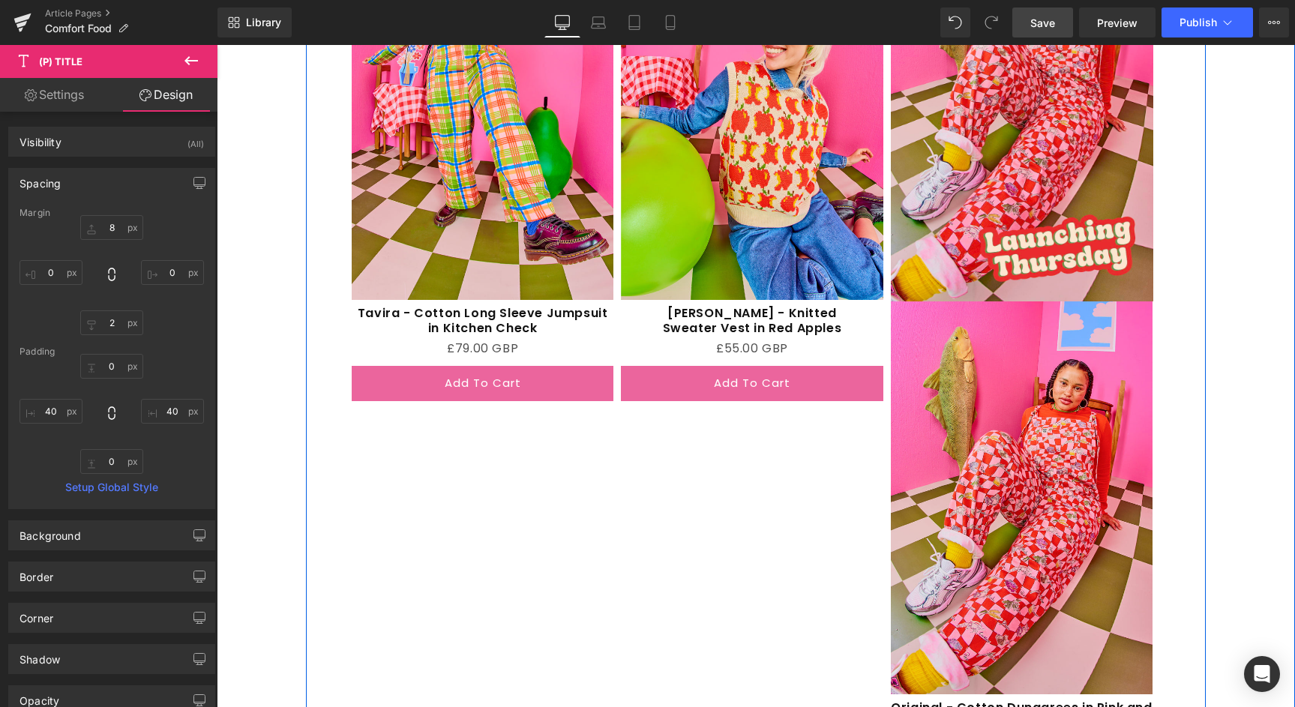
click at [362, 432] on div "Sale Off (P) Image Tavira - Cotton Long Sleeve Jumpsuit in Kitchen Check (P) Ti…" at bounding box center [756, 356] width 1079 height 896
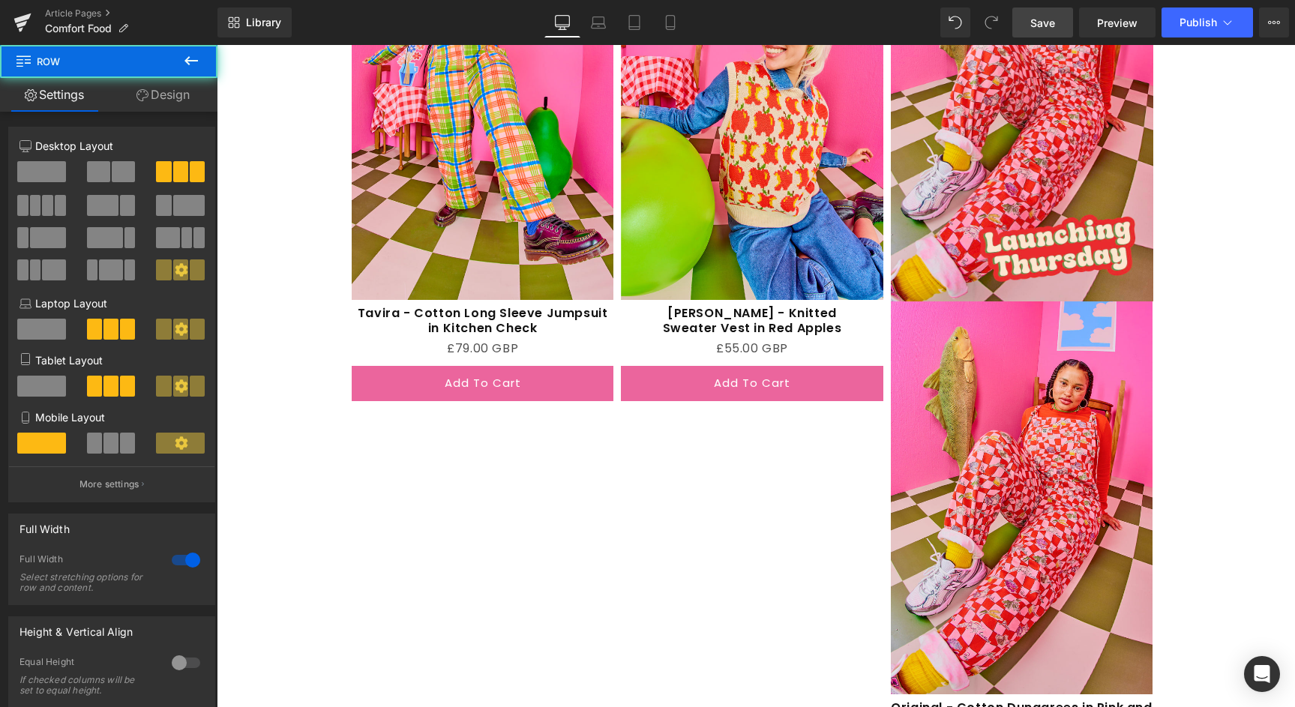
click at [1055, 26] on span "Save" at bounding box center [1043, 23] width 25 height 16
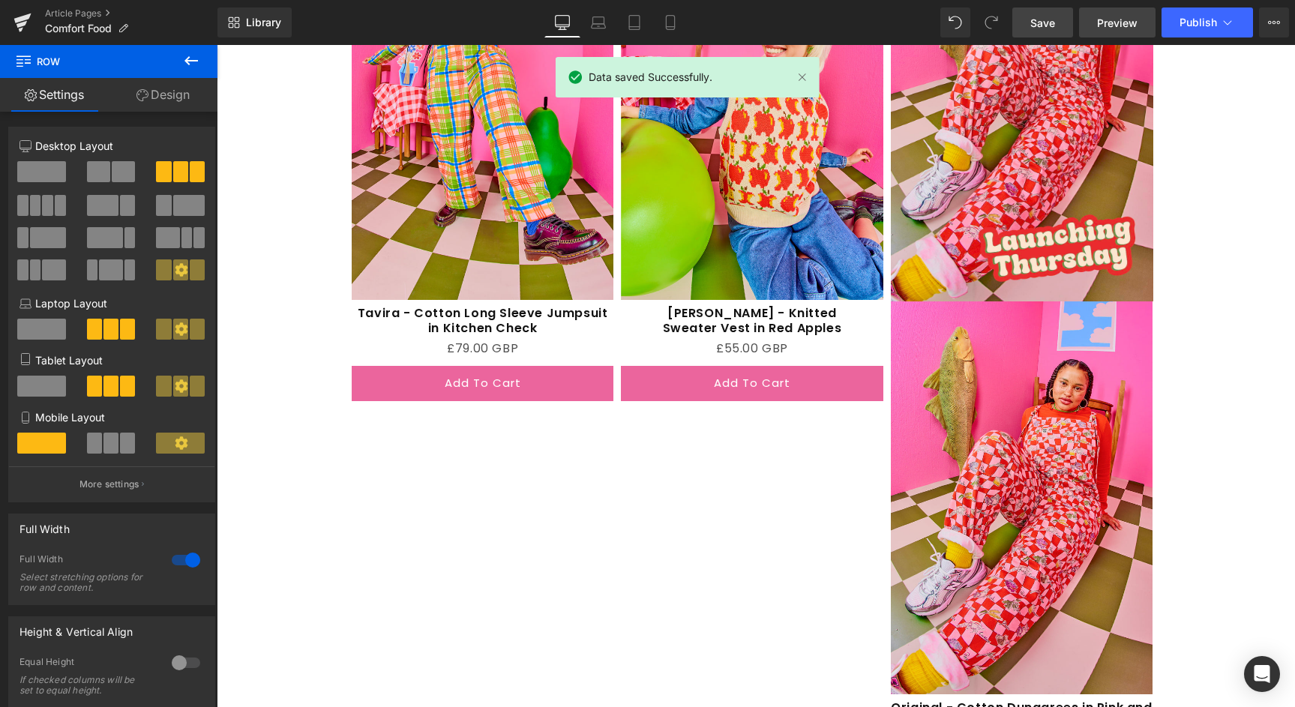
click at [1109, 25] on span "Preview" at bounding box center [1117, 23] width 41 height 16
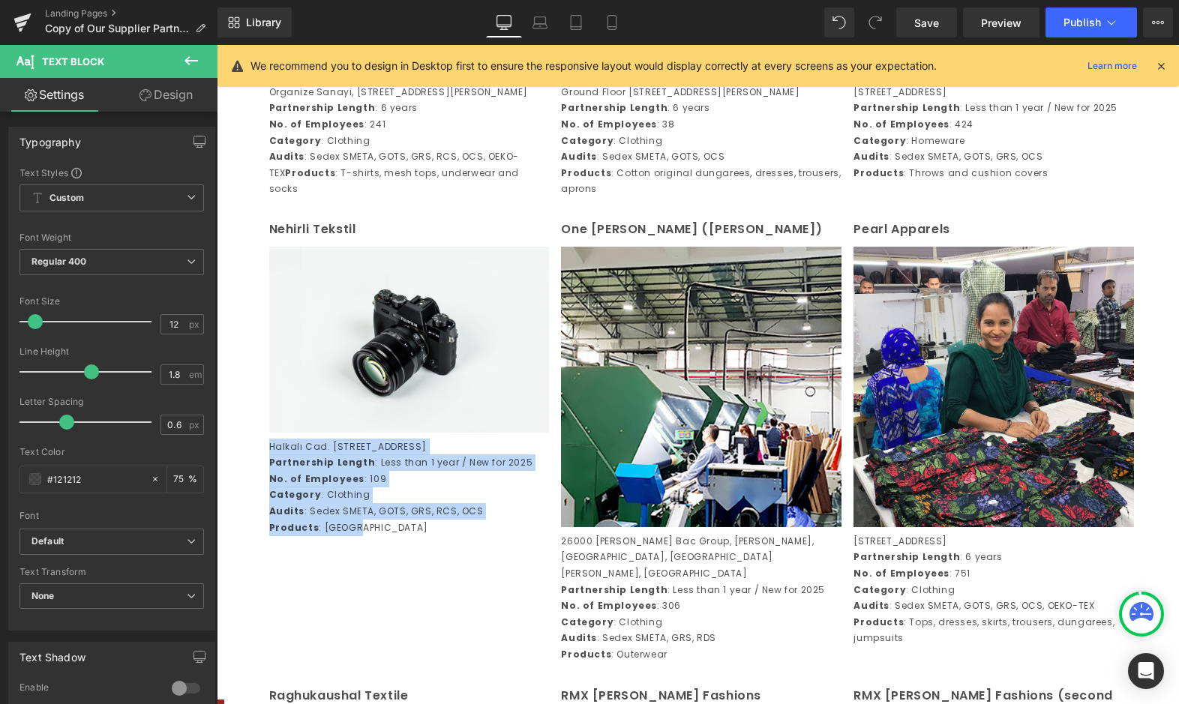
scroll to position [1745, 0]
